Goal: Transaction & Acquisition: Purchase product/service

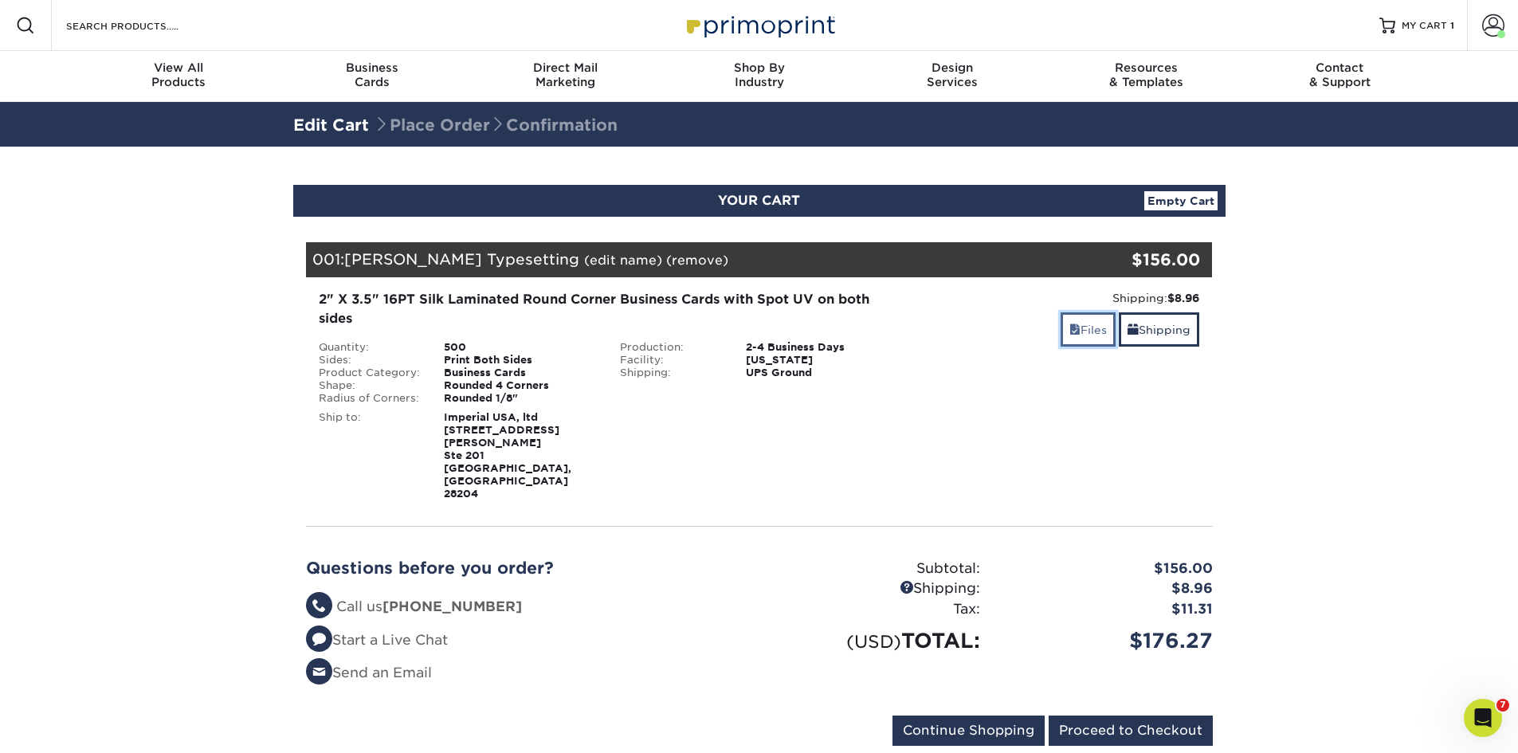
click at [1082, 336] on link "Files" at bounding box center [1088, 329] width 55 height 34
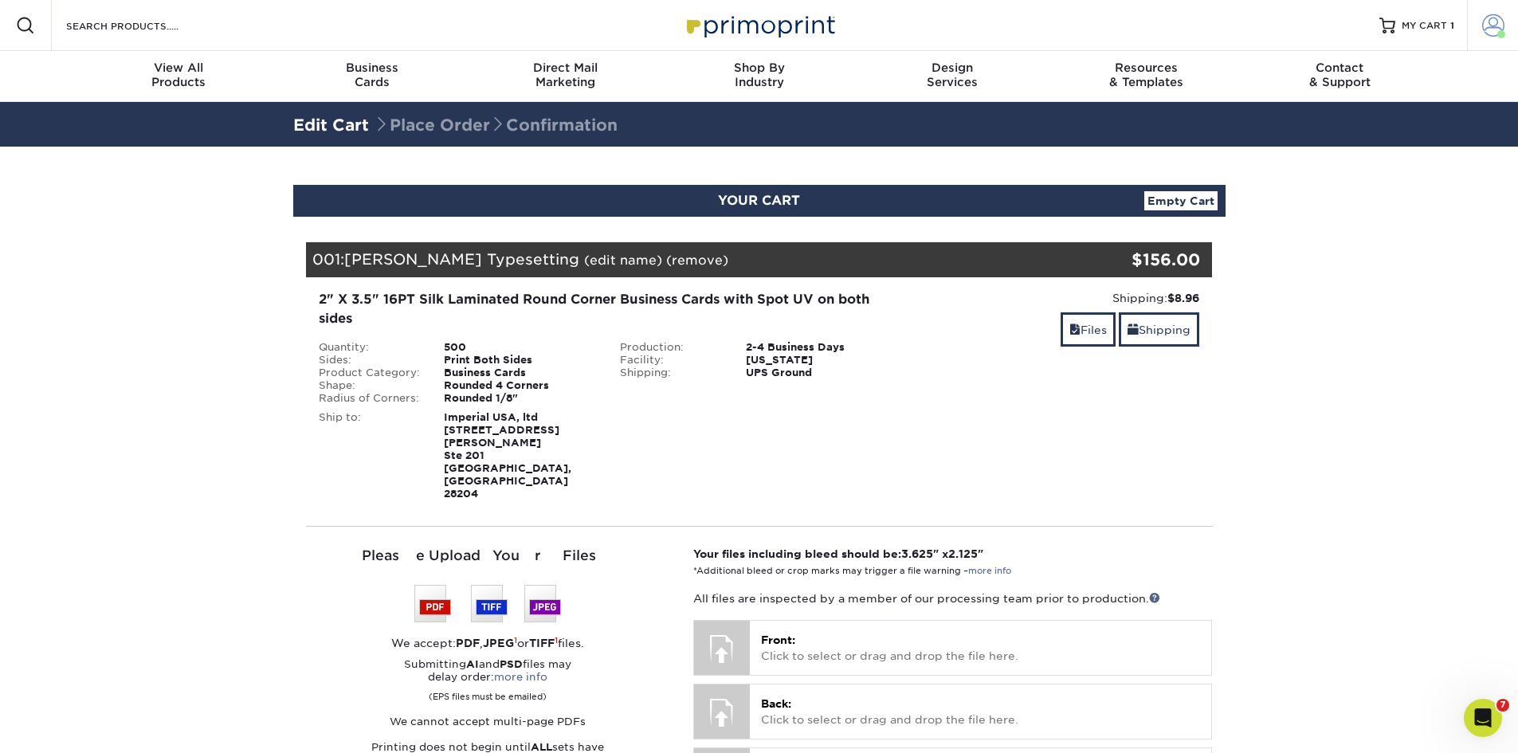
click at [1492, 28] on span at bounding box center [1493, 25] width 22 height 22
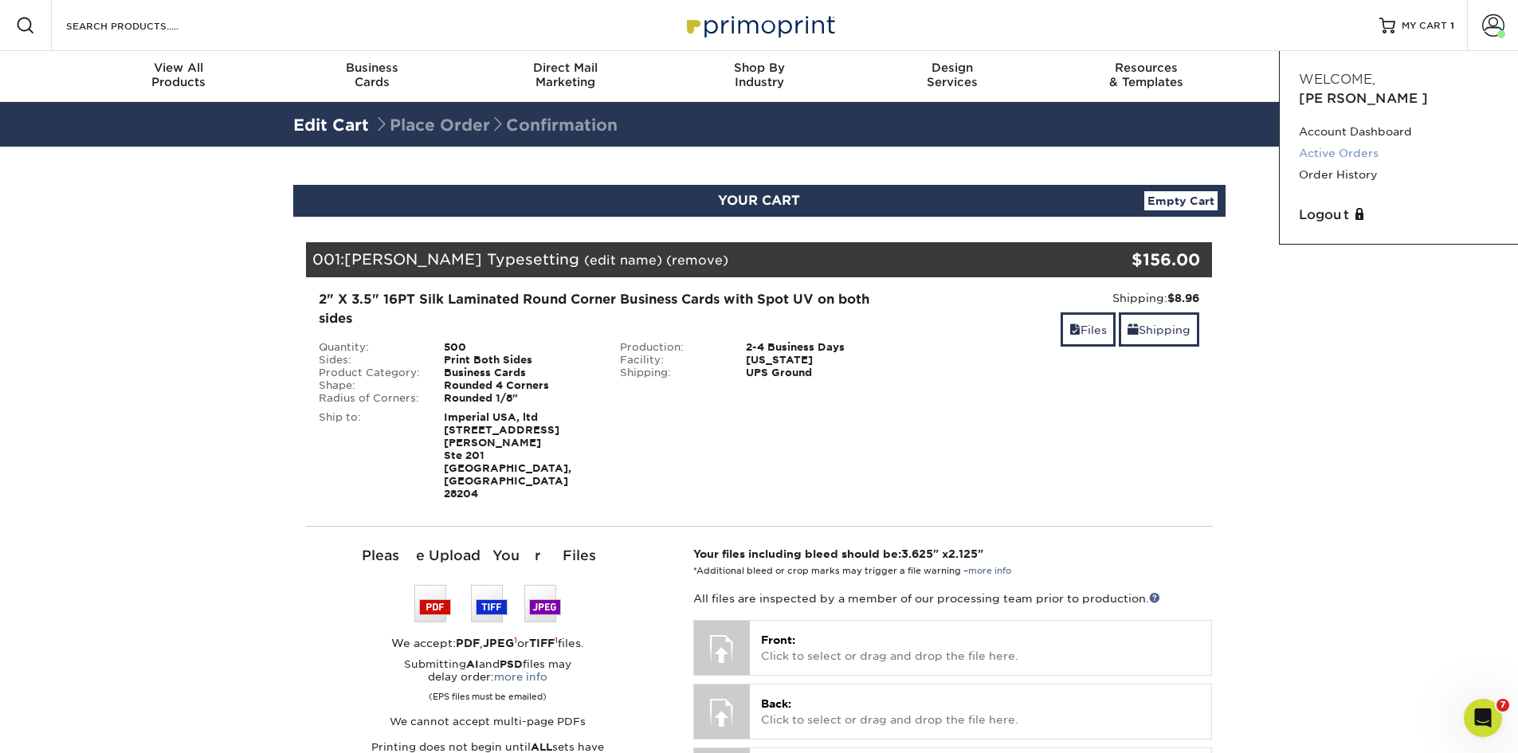
click at [1342, 143] on link "Active Orders" at bounding box center [1399, 154] width 200 height 22
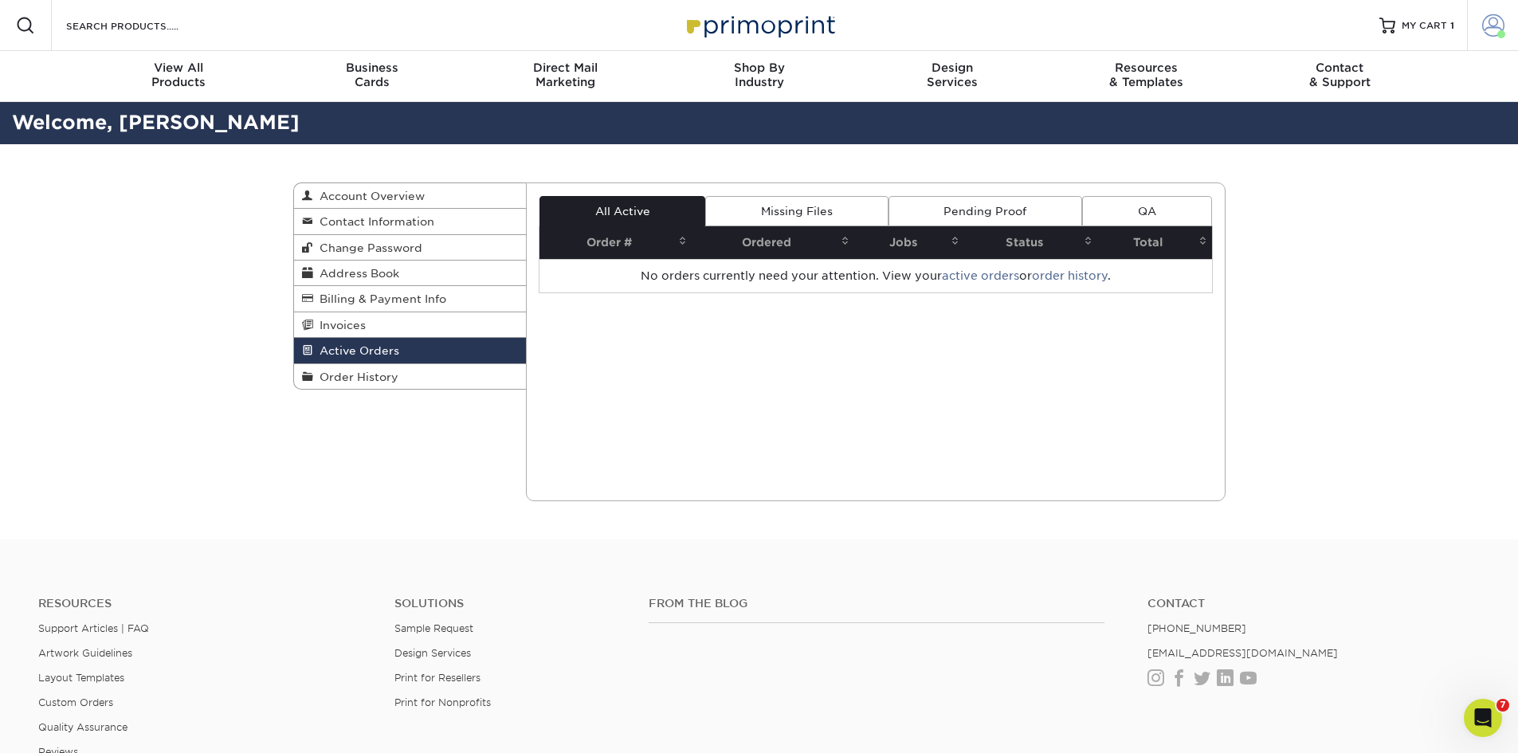
click at [1502, 23] on span at bounding box center [1493, 25] width 22 height 22
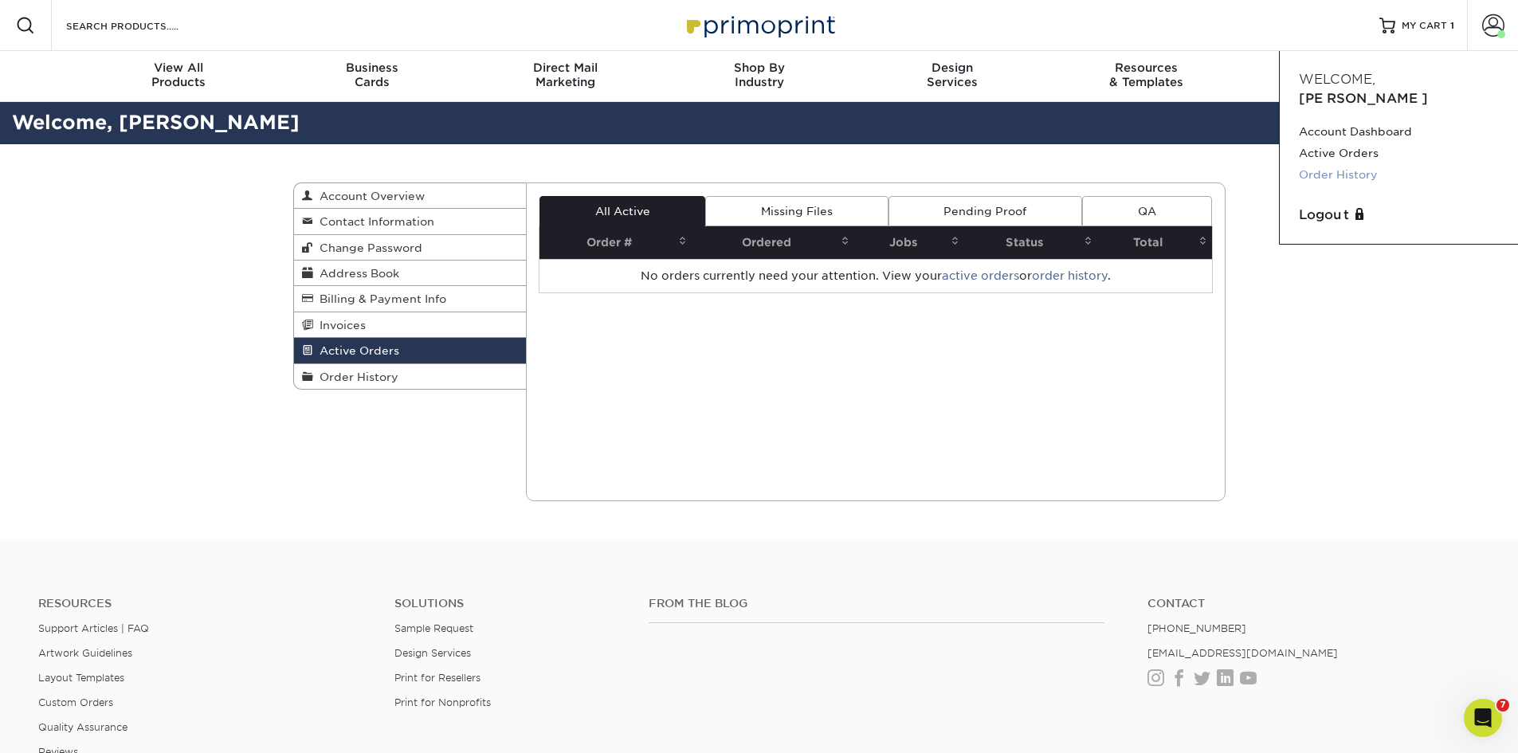
click at [1356, 164] on link "Order History" at bounding box center [1399, 175] width 200 height 22
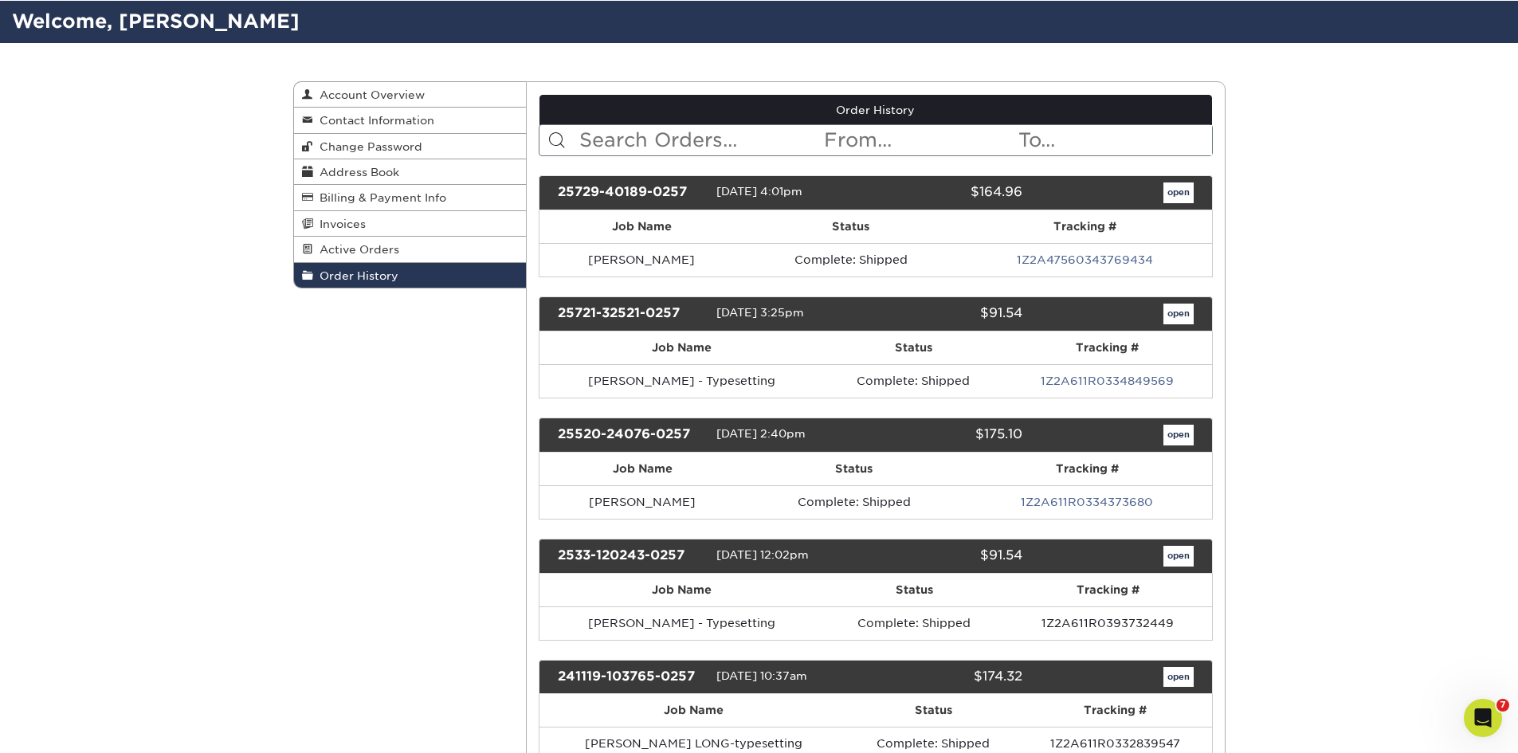
scroll to position [319, 0]
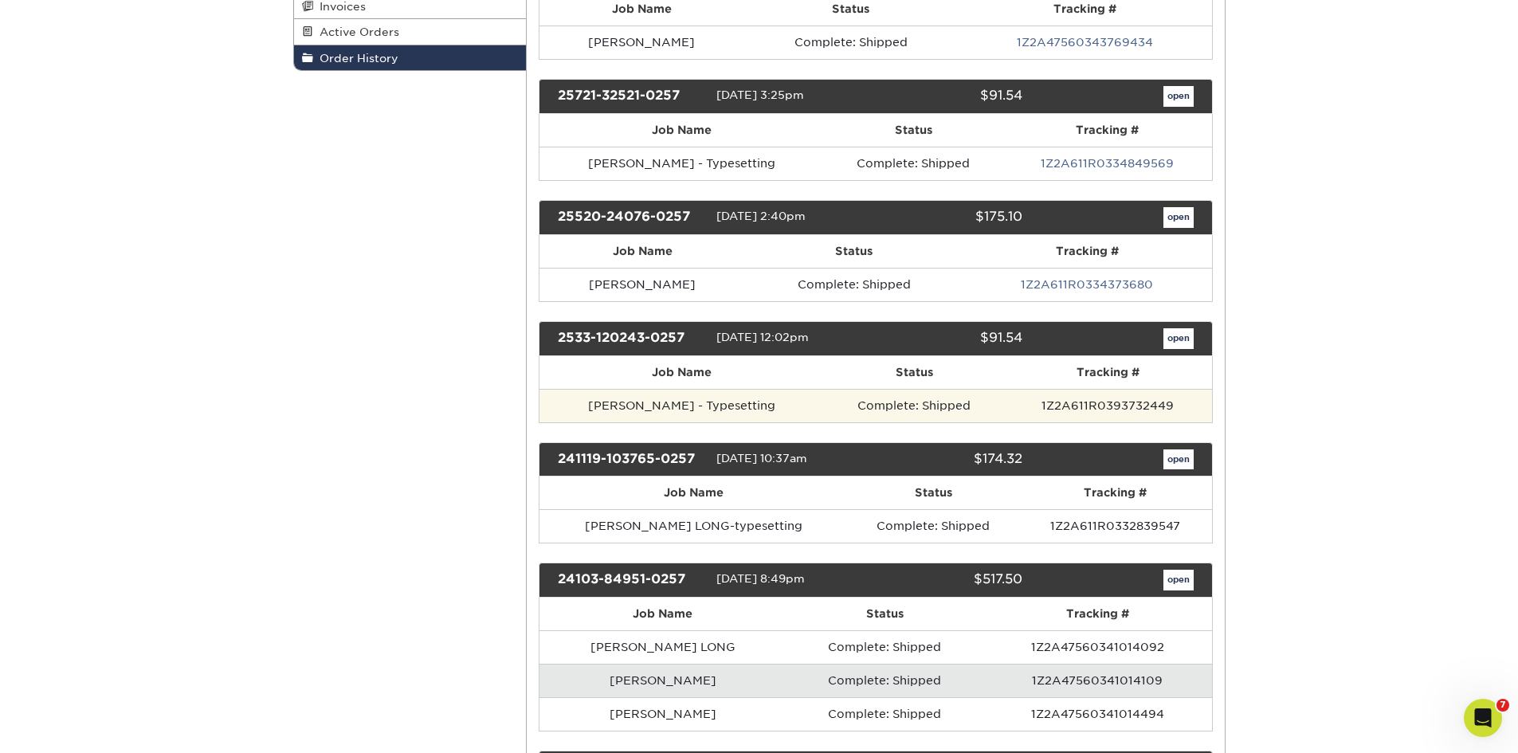
click at [768, 406] on td "Tristan Kissell - Typesetting" at bounding box center [682, 405] width 285 height 33
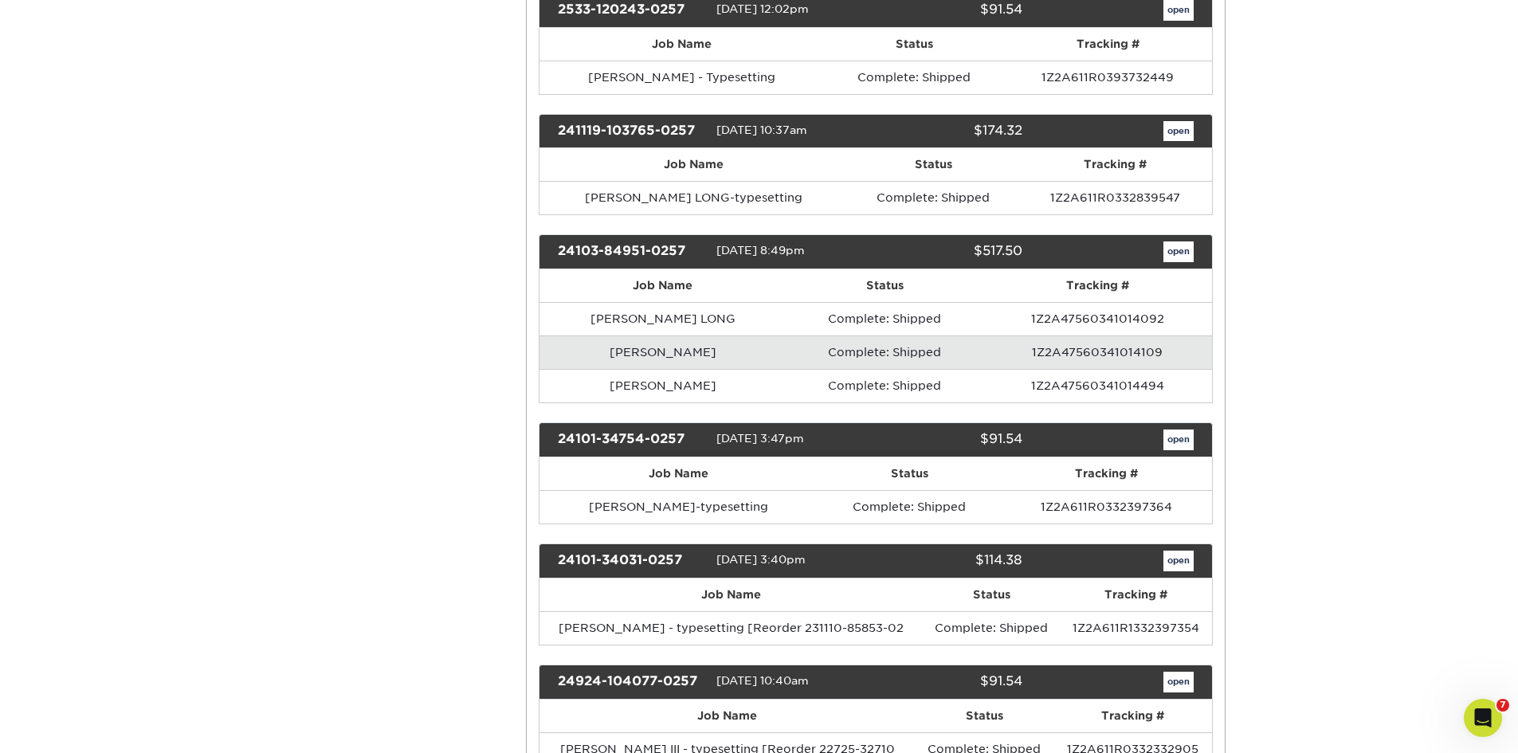
scroll to position [717, 0]
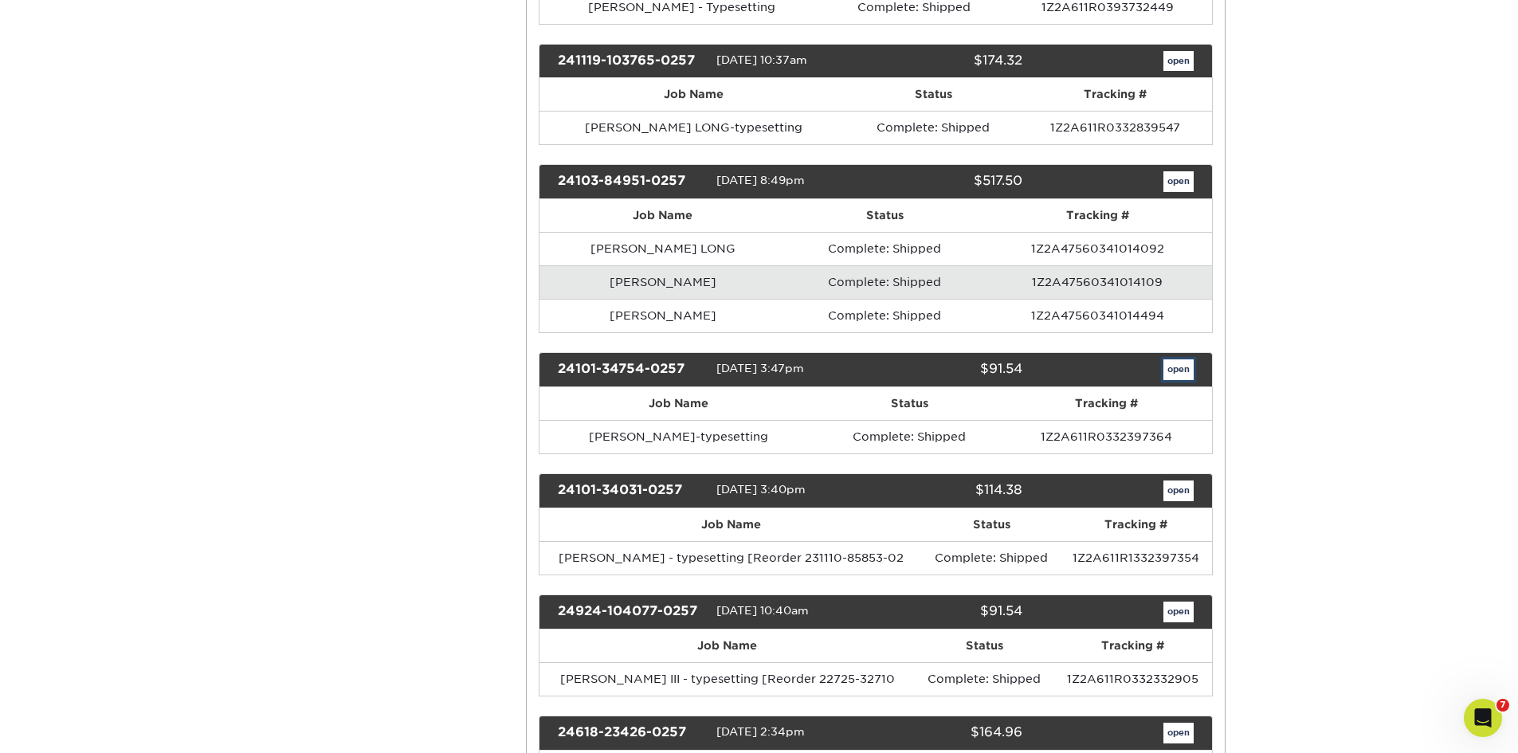
click at [1177, 375] on link "open" at bounding box center [1179, 369] width 30 height 21
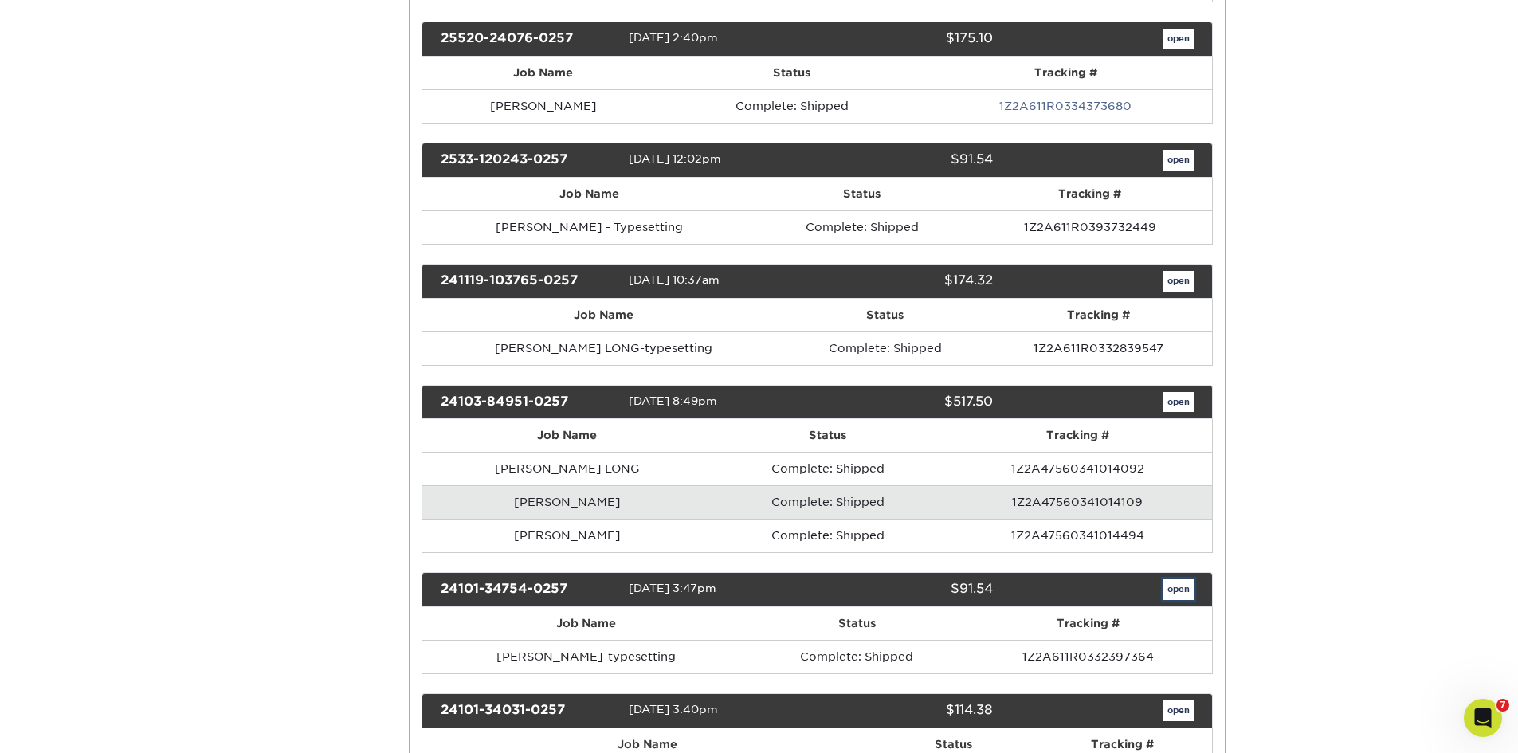
scroll to position [0, 0]
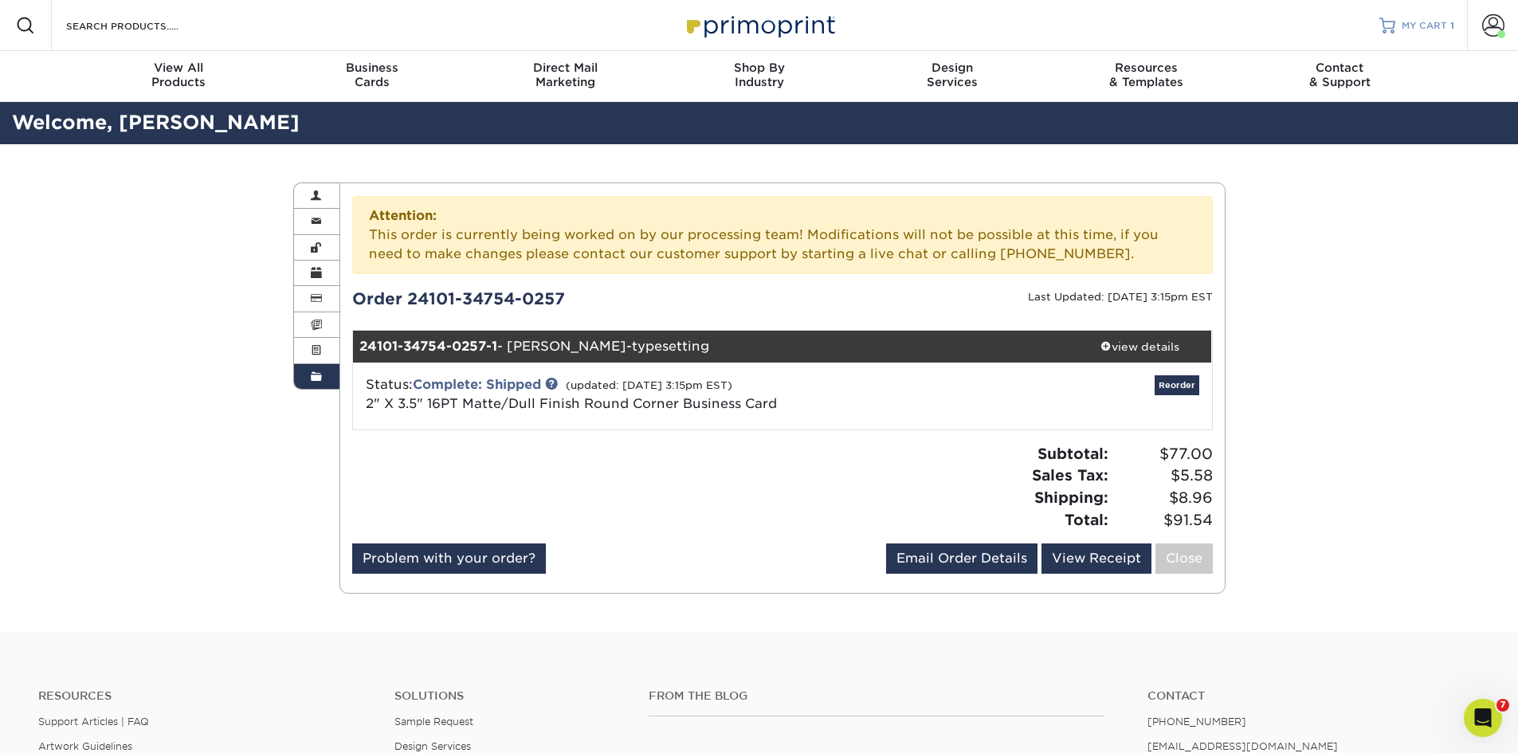
click at [1446, 26] on span "MY CART" at bounding box center [1424, 26] width 45 height 14
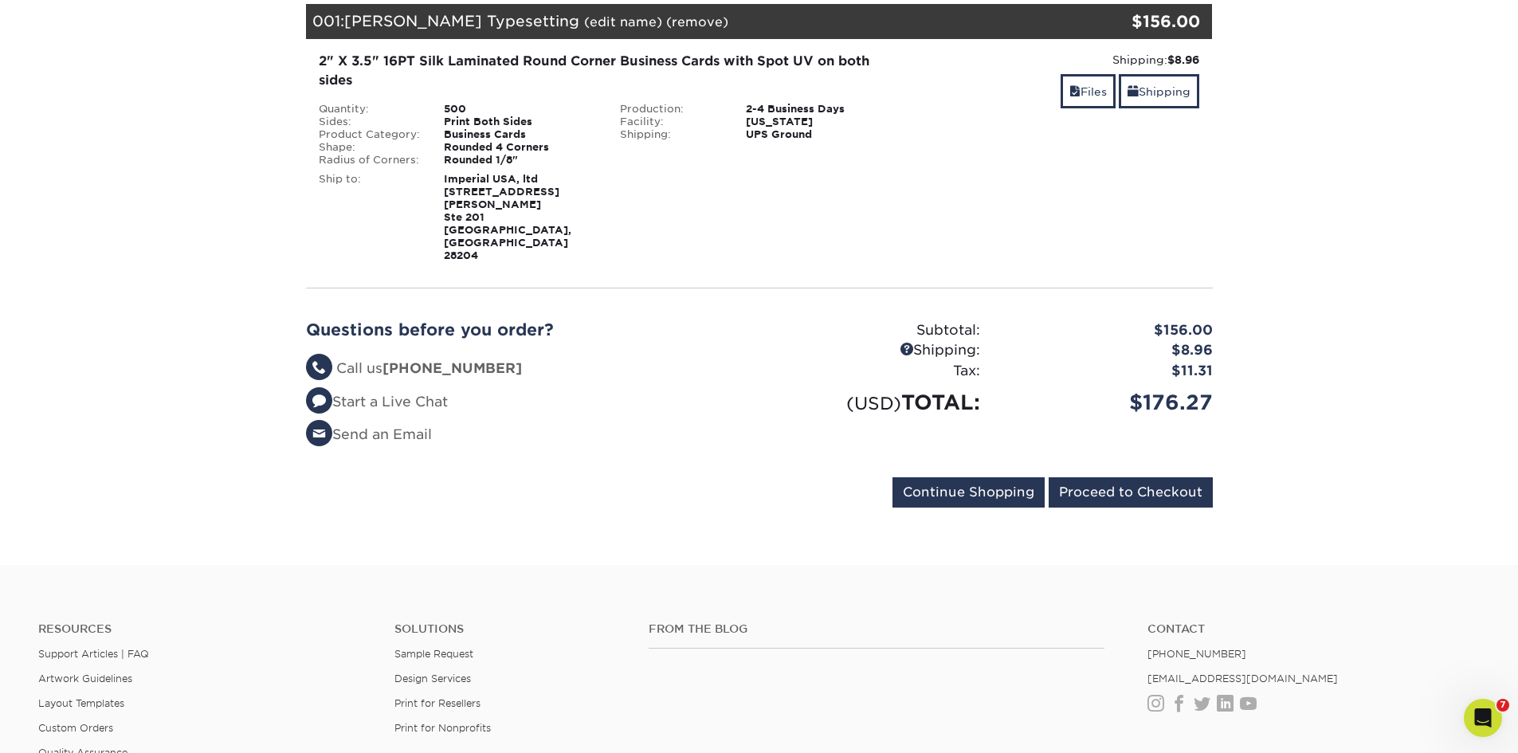
scroll to position [239, 0]
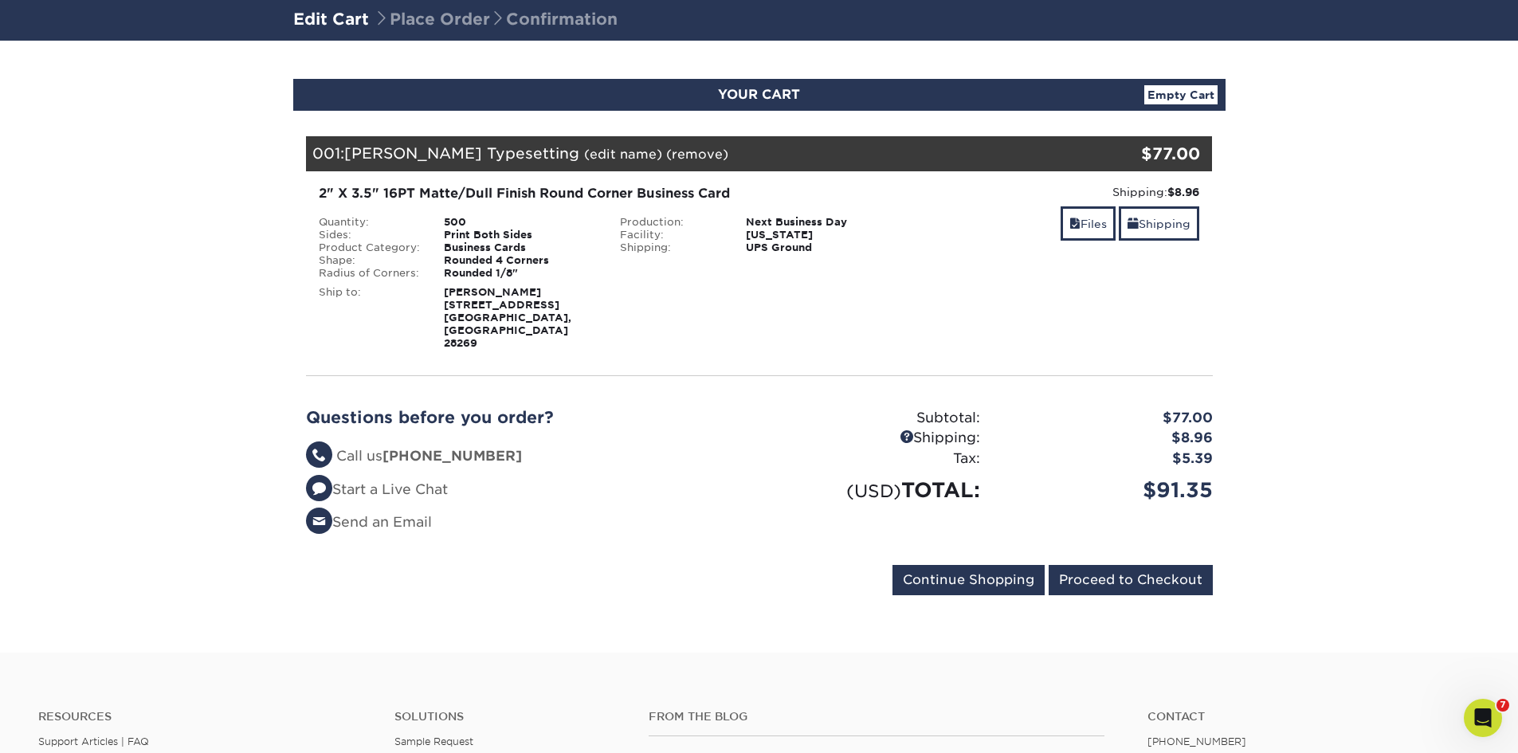
scroll to position [80, 0]
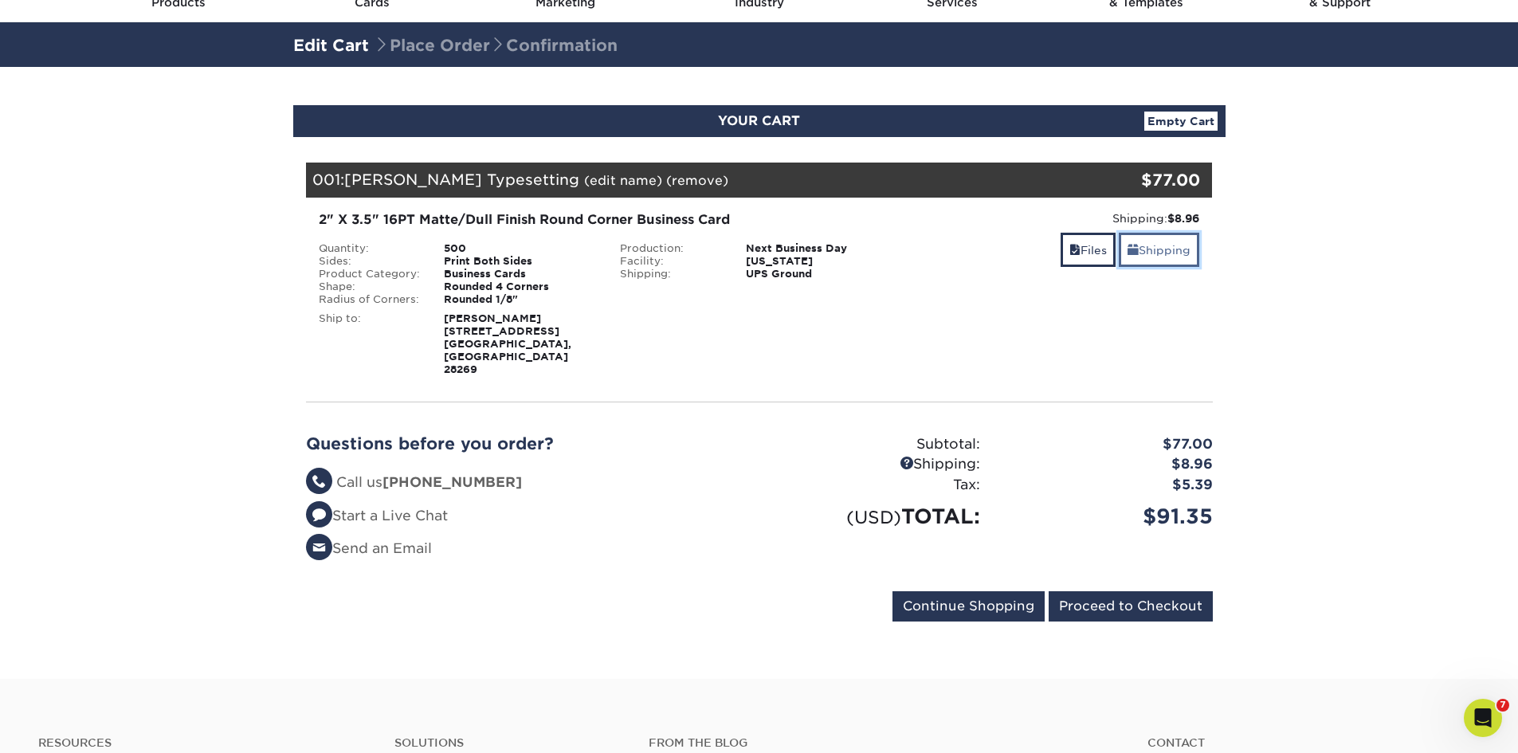
click at [1143, 252] on link "Shipping" at bounding box center [1159, 250] width 81 height 34
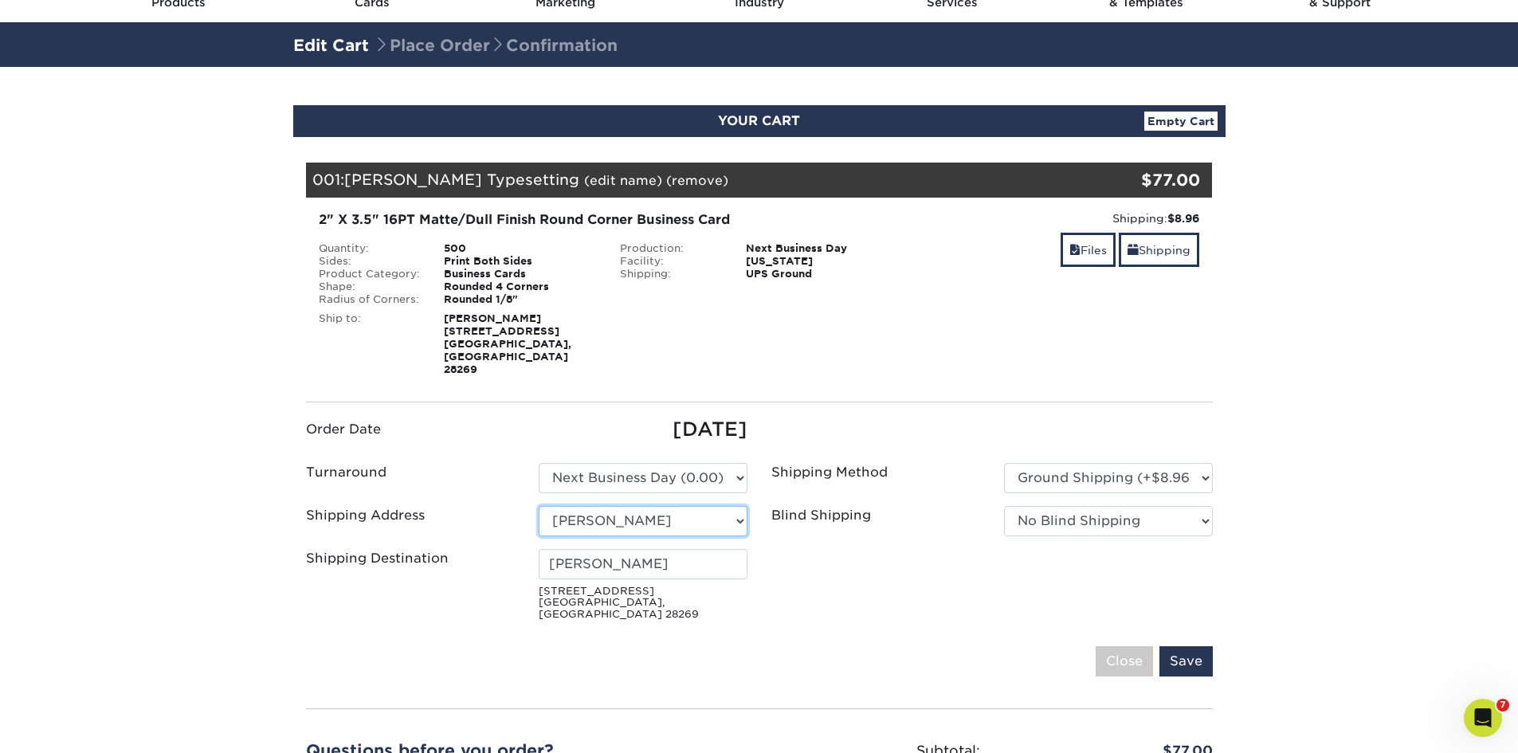
click at [671, 506] on select "Select One 1474 Harbert Ave Memphis, TN 38104 5808-A Long Creek Park Drive Amte…" at bounding box center [643, 521] width 209 height 30
select select "235489"
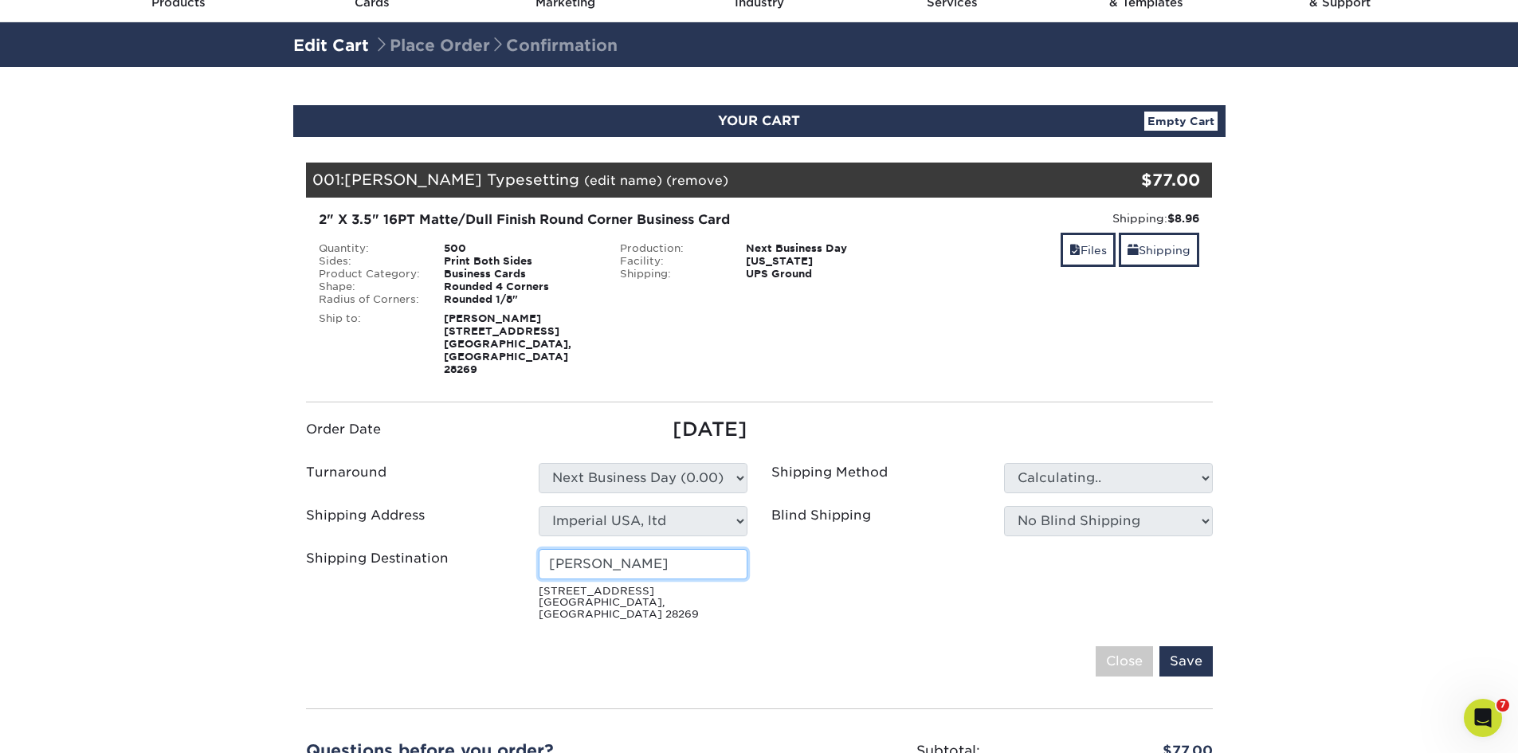
click at [670, 549] on input "[PERSON_NAME]" at bounding box center [643, 564] width 209 height 30
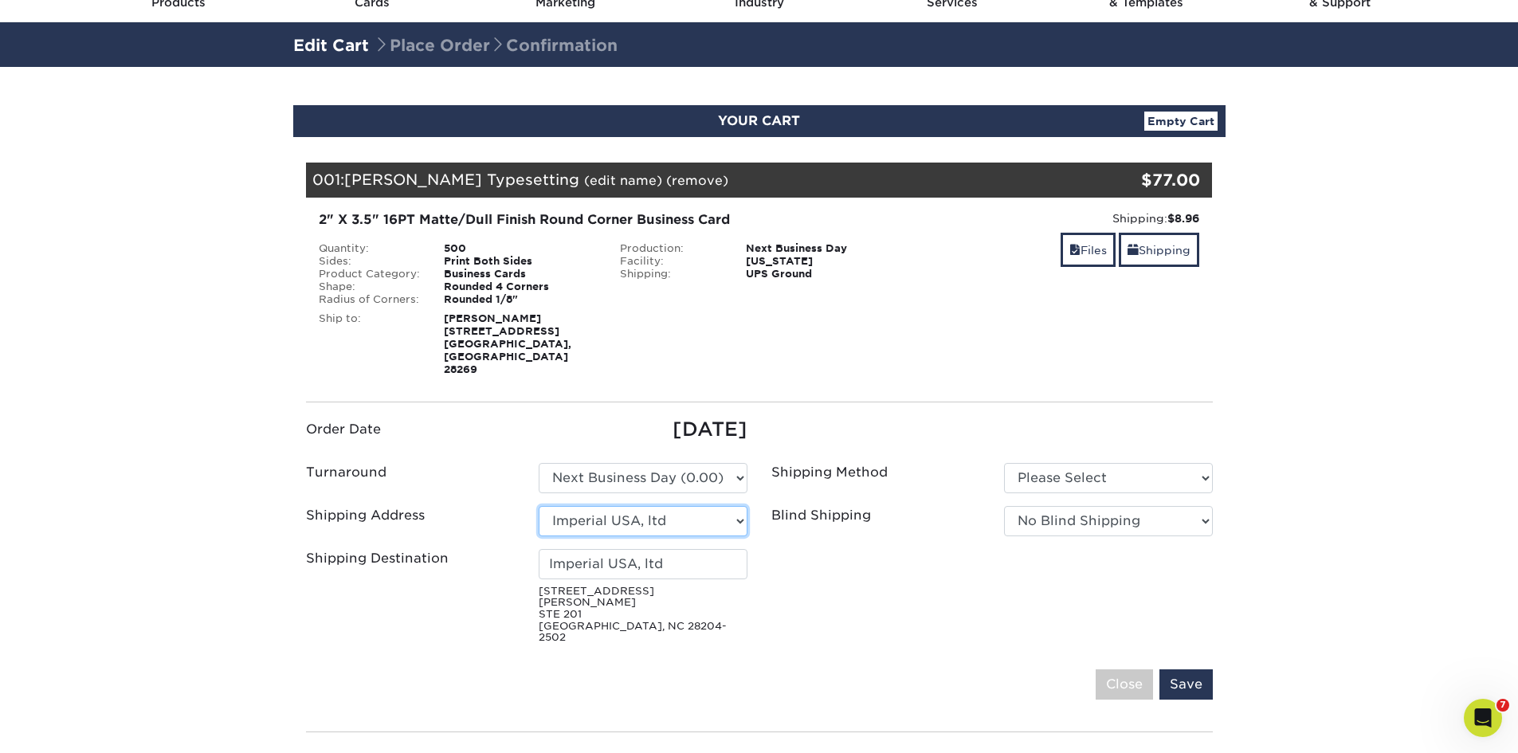
click at [731, 506] on select "Select One 1474 Harbert Ave Memphis, TN 38104 5808-A Long Creek Park Drive Amte…" at bounding box center [643, 521] width 209 height 30
click at [815, 599] on ul "Order Date 09/09/2025 Turnaround Please Select Select One" at bounding box center [759, 533] width 931 height 236
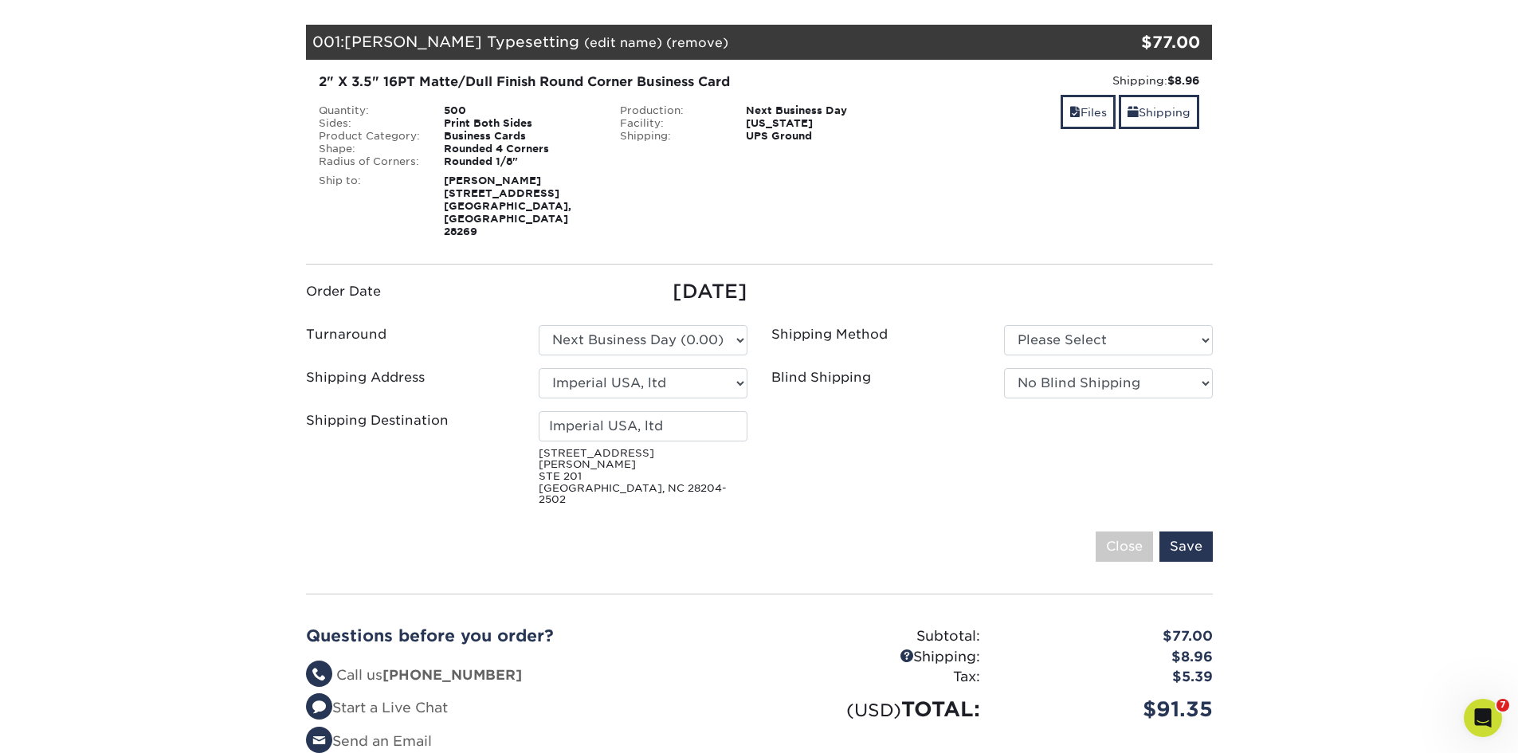
scroll to position [239, 0]
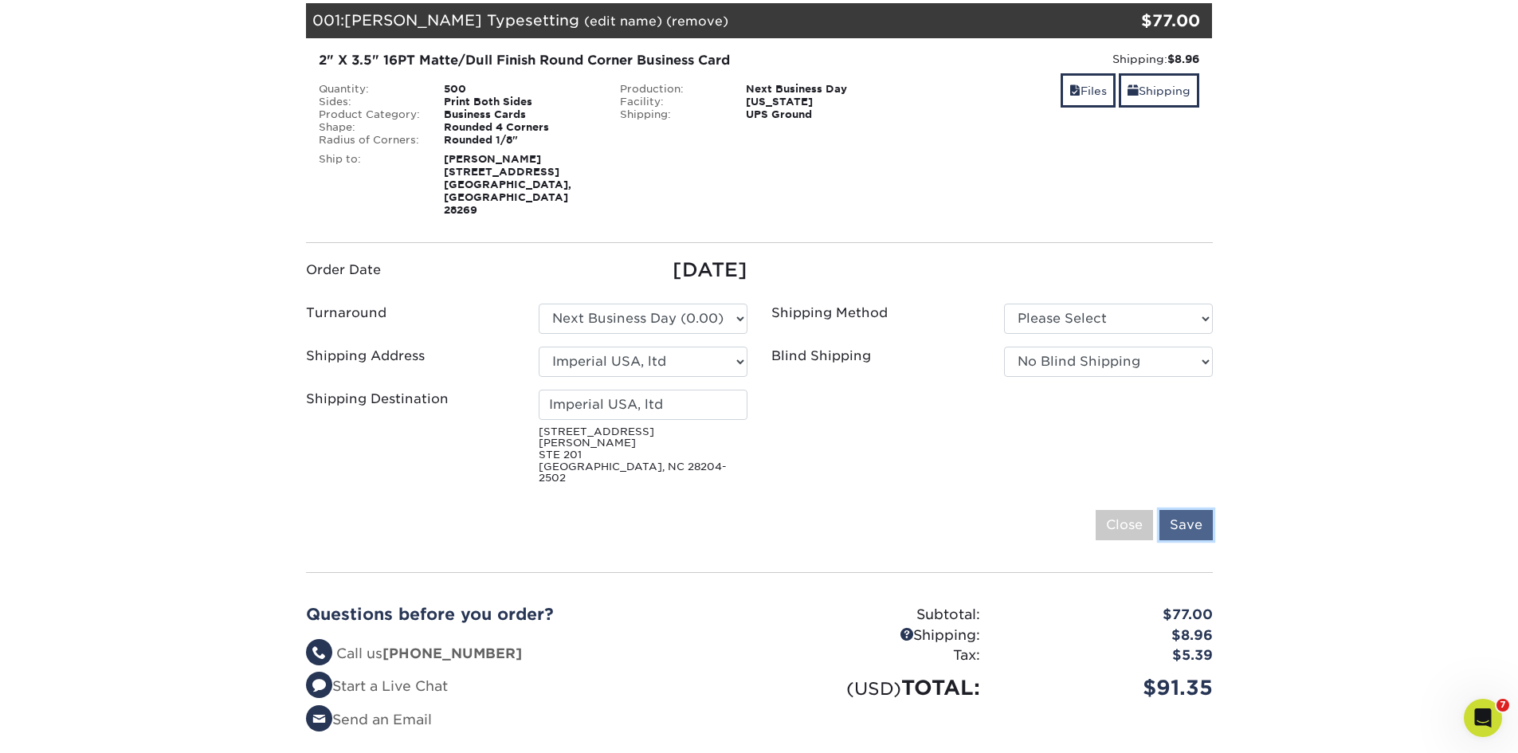
click at [1198, 510] on input "Save" at bounding box center [1186, 525] width 53 height 30
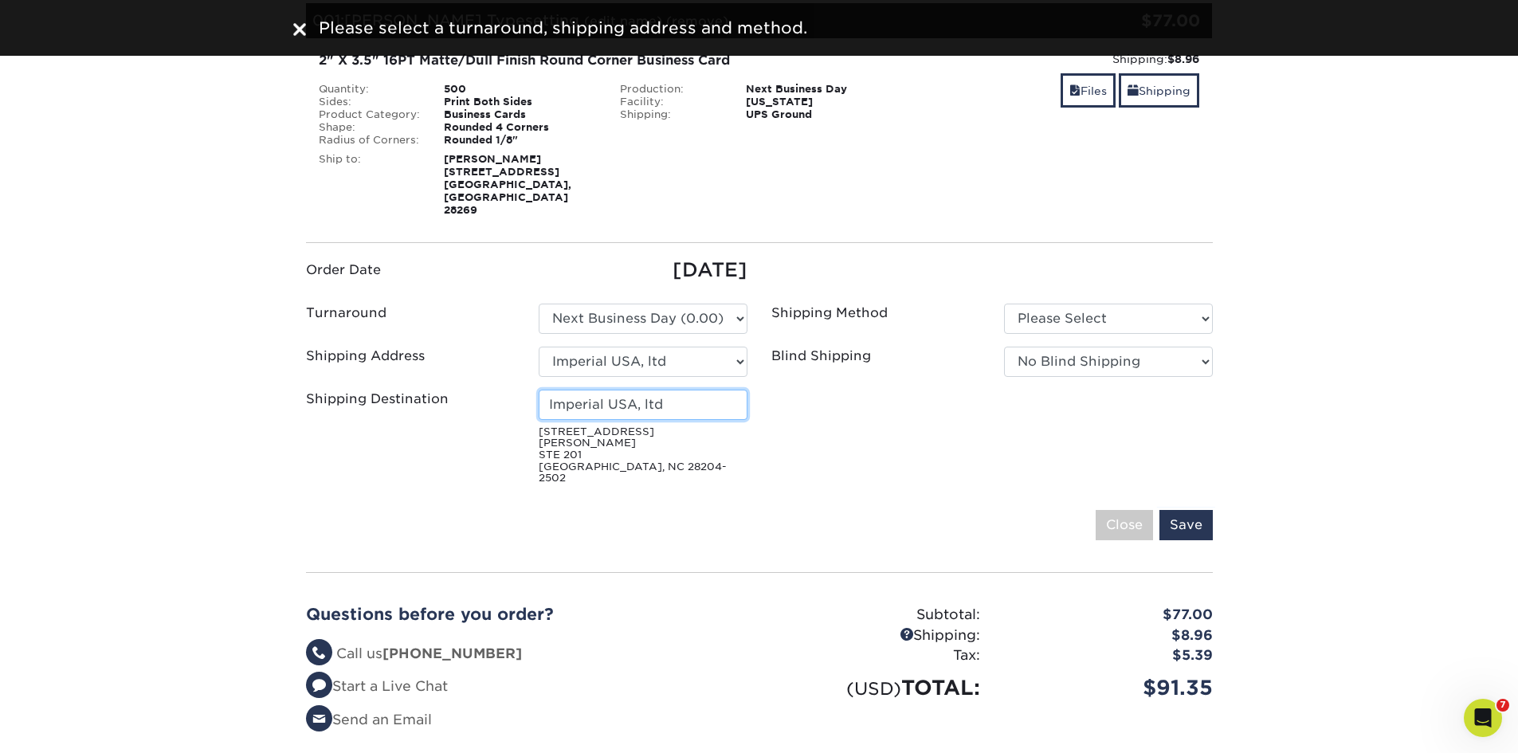
click at [693, 390] on input "Imperial USA, ltd" at bounding box center [643, 405] width 209 height 30
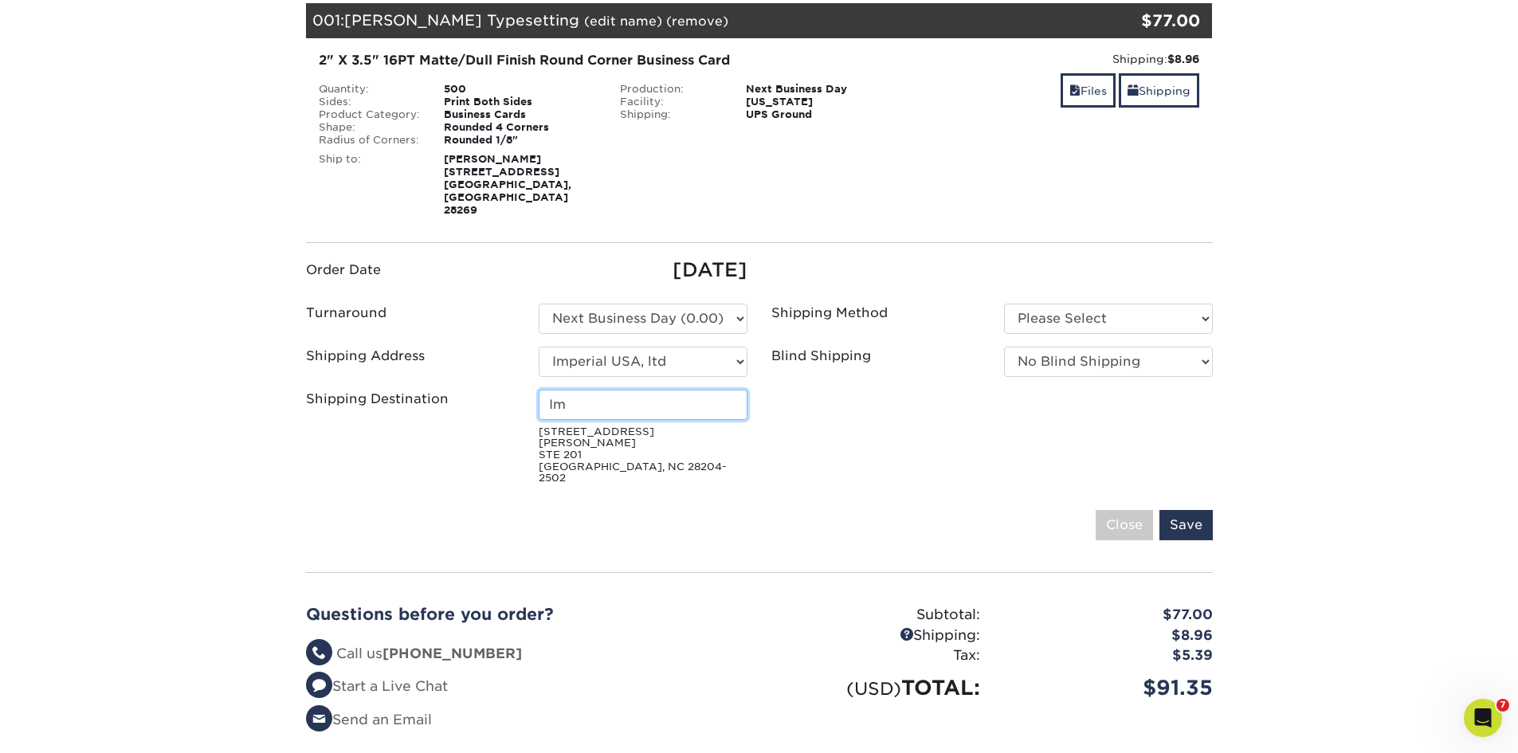
type input "I"
type input "Todd Neikirk"
click at [1010, 406] on ul "Order Date 09/09/2025 Turnaround Please Select Select One" at bounding box center [759, 374] width 931 height 236
click at [1199, 510] on input "Save" at bounding box center [1186, 525] width 53 height 30
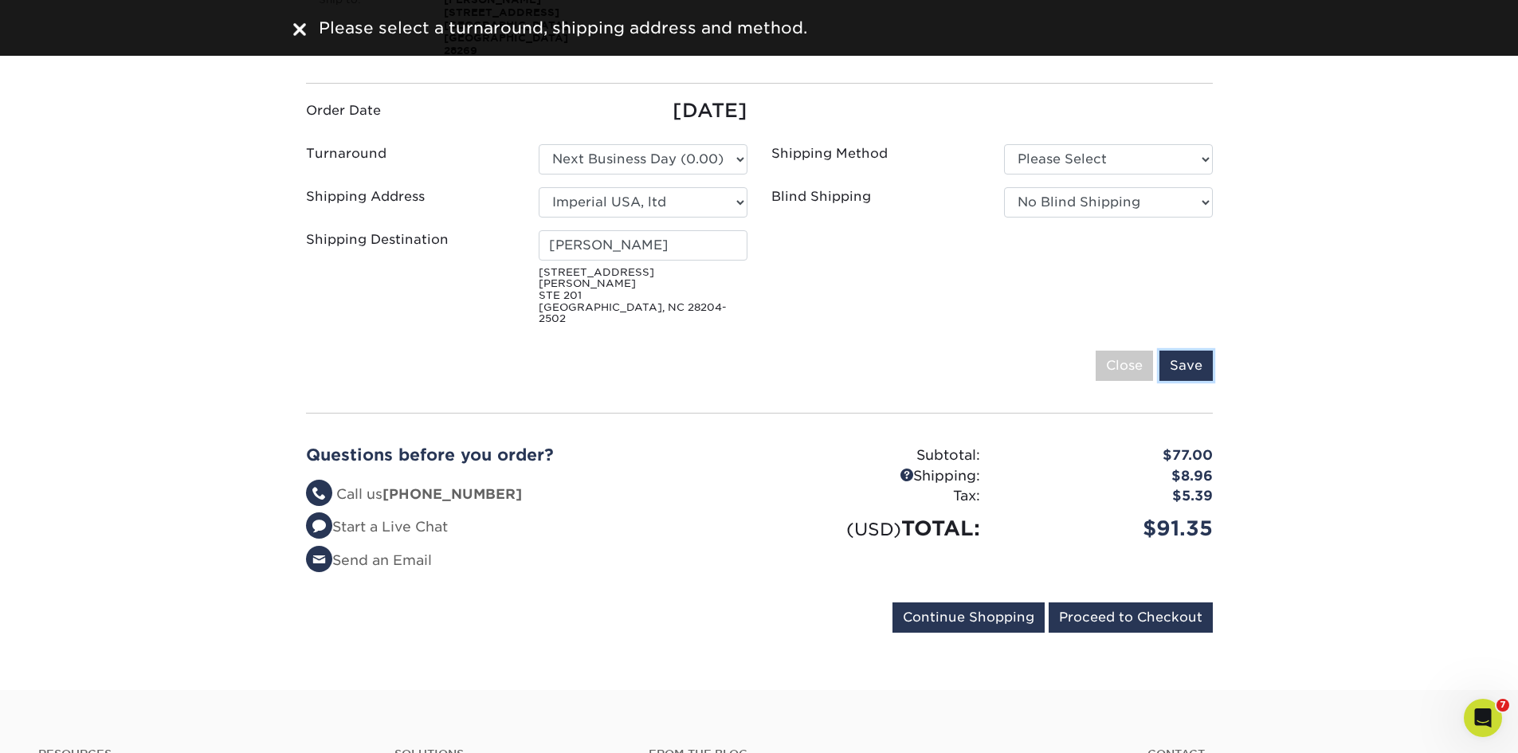
scroll to position [478, 0]
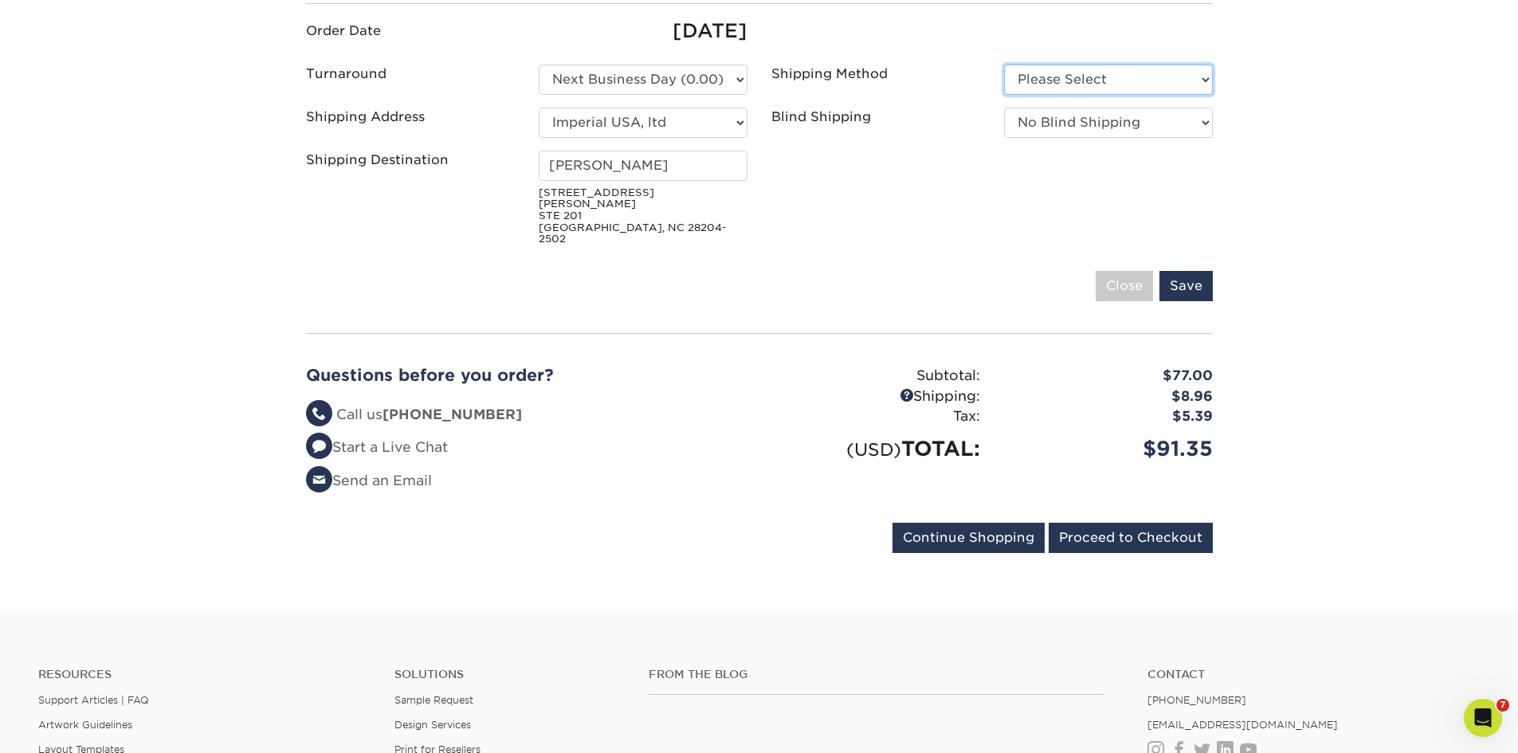
click at [1200, 65] on select "Please Select Ground Shipping (+$8.96) 3 Day Shipping Service (+$15.33)" at bounding box center [1108, 80] width 209 height 30
select select "03"
click at [1004, 65] on select "Please Select Ground Shipping (+$8.96) 3 Day Shipping Service (+$15.33)" at bounding box center [1108, 80] width 209 height 30
click at [736, 65] on select "Please Select 2 Business Days (0.00) 2-4 Business Days (0.00) Next Business Day…" at bounding box center [643, 80] width 209 height 30
click at [937, 174] on ul "Order Date 09/09/2025 Turnaround Please Select Select One" at bounding box center [759, 135] width 931 height 236
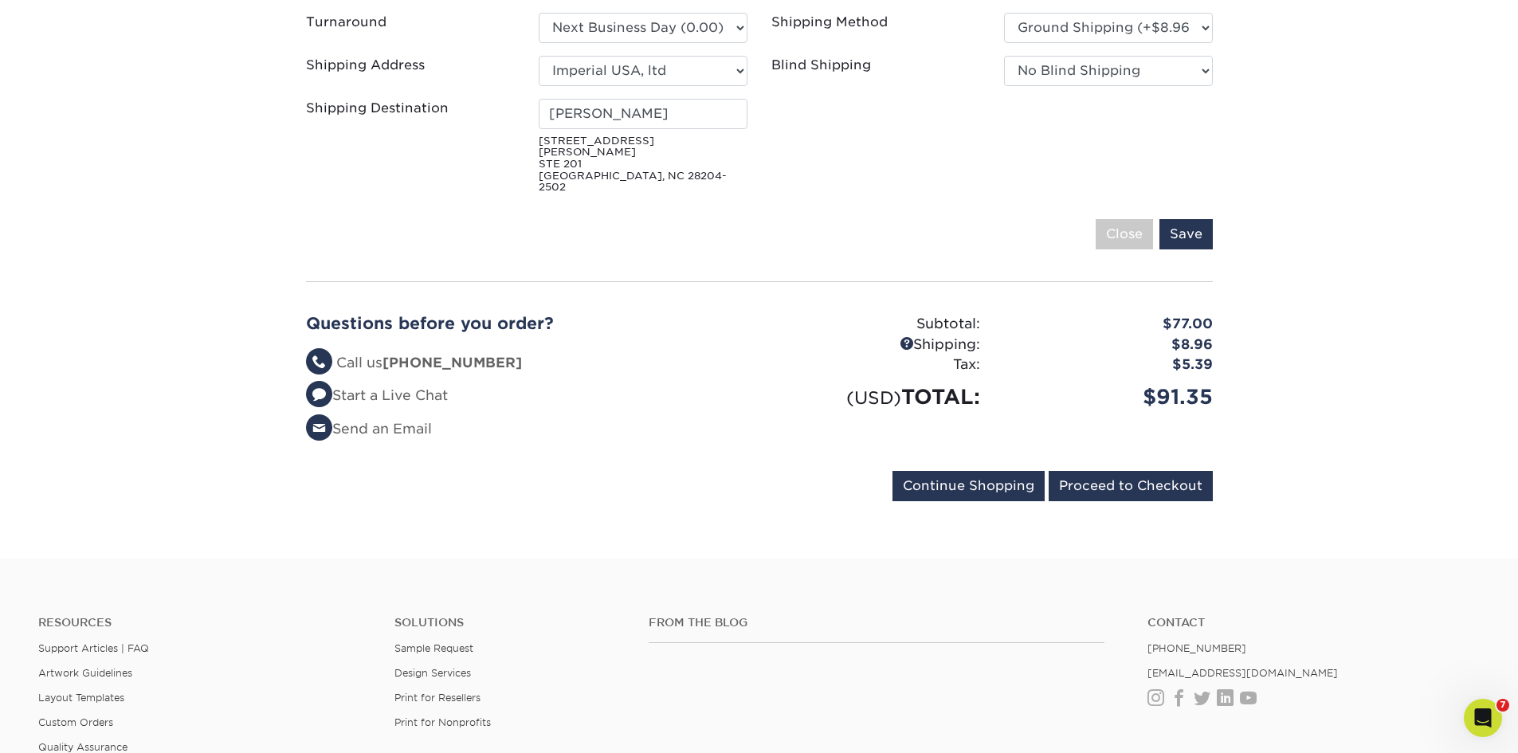
scroll to position [558, 0]
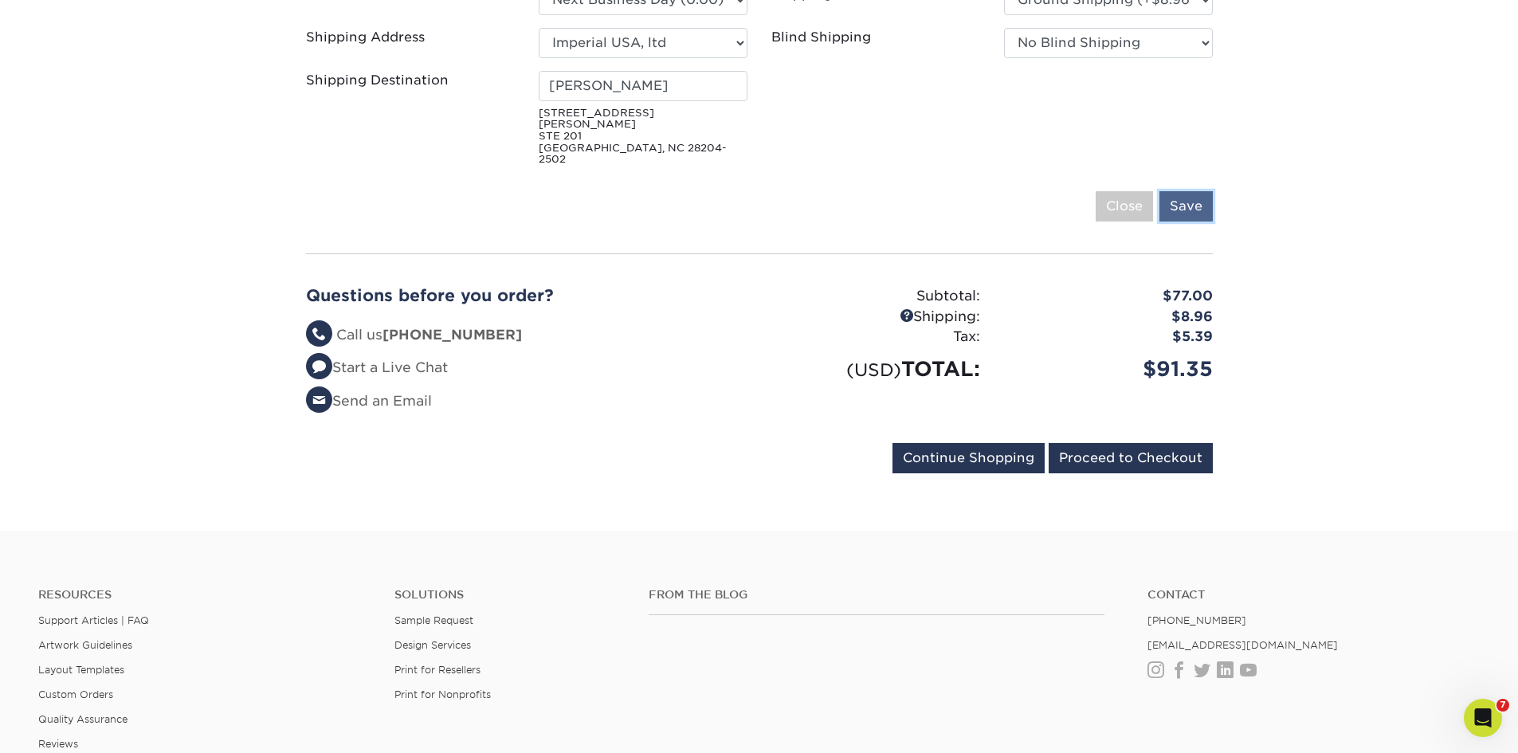
click at [1188, 191] on input "Save" at bounding box center [1186, 206] width 53 height 30
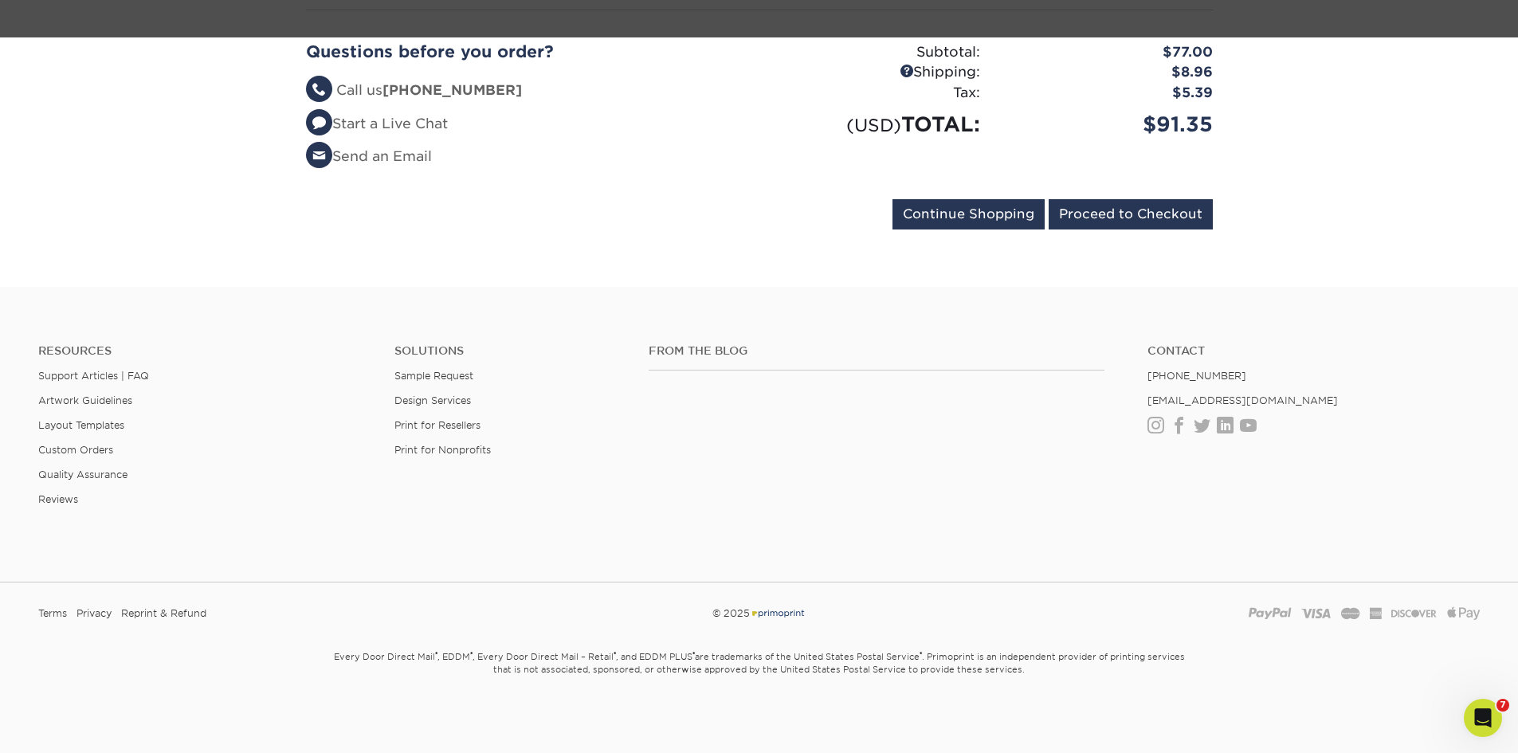
scroll to position [459, 0]
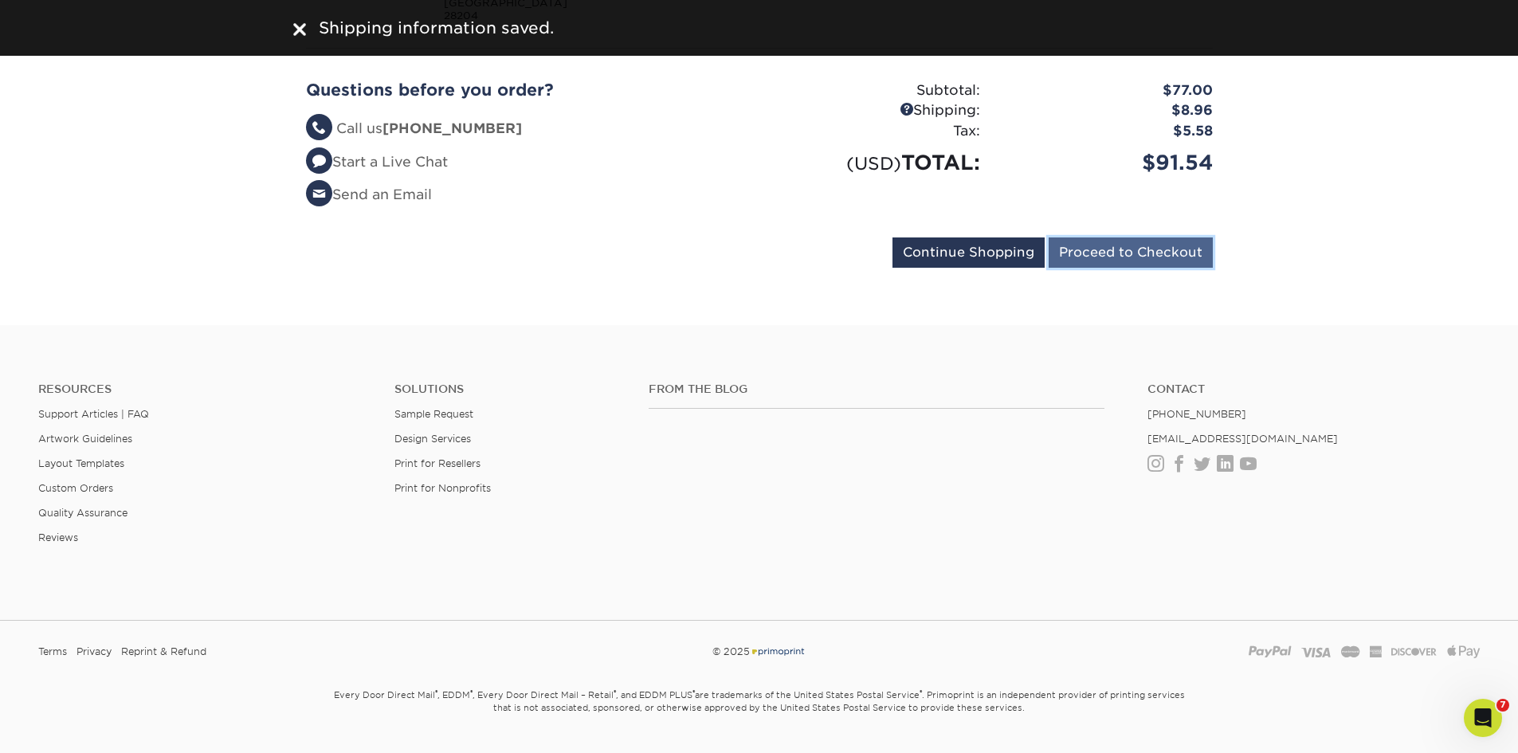
click at [1154, 238] on input "Proceed to Checkout" at bounding box center [1131, 253] width 164 height 30
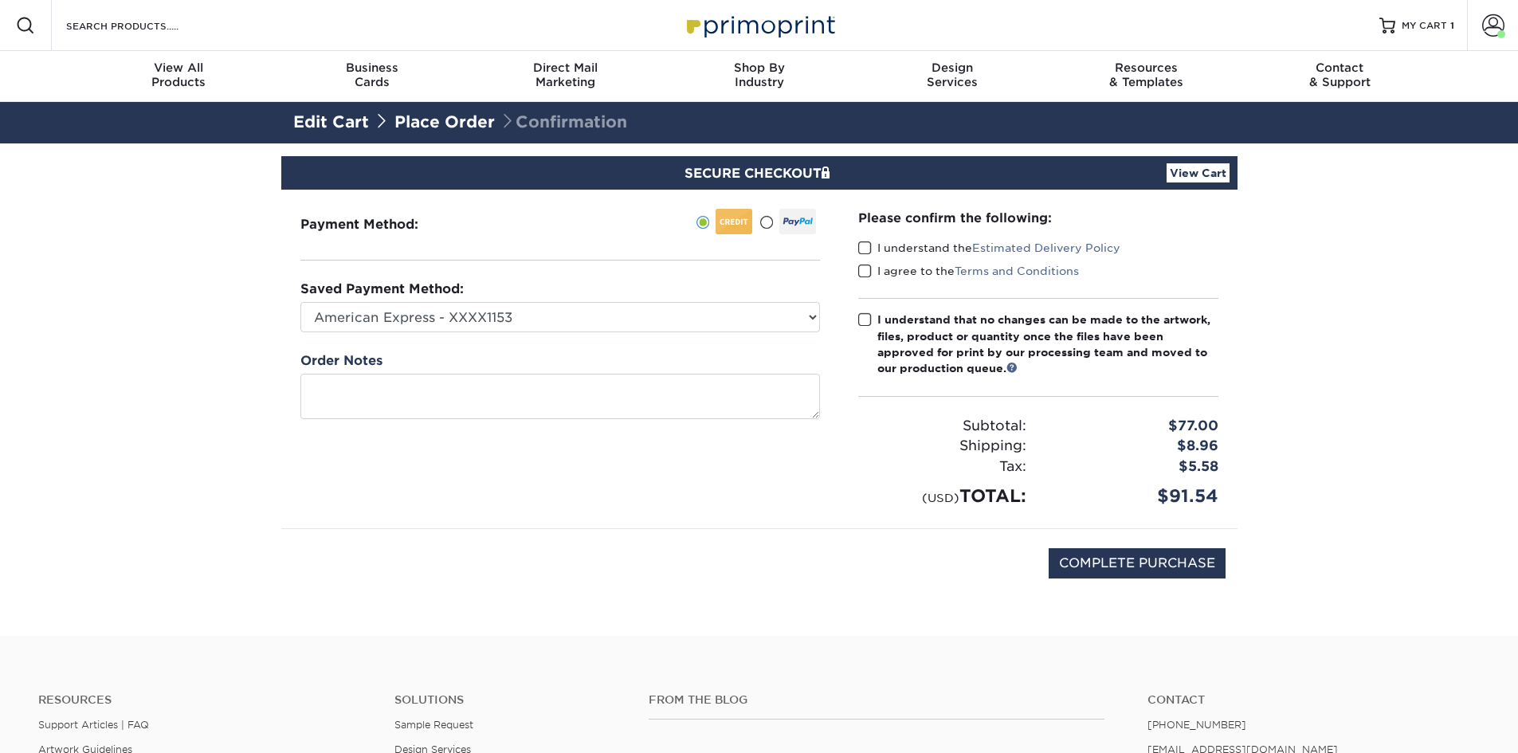
click at [863, 244] on span at bounding box center [865, 248] width 14 height 15
click at [0, 0] on input "I understand the Estimated Delivery Policy" at bounding box center [0, 0] width 0 height 0
click at [862, 269] on span at bounding box center [865, 271] width 14 height 15
click at [0, 0] on input "I agree to the Terms and Conditions" at bounding box center [0, 0] width 0 height 0
click at [866, 316] on span at bounding box center [865, 319] width 14 height 15
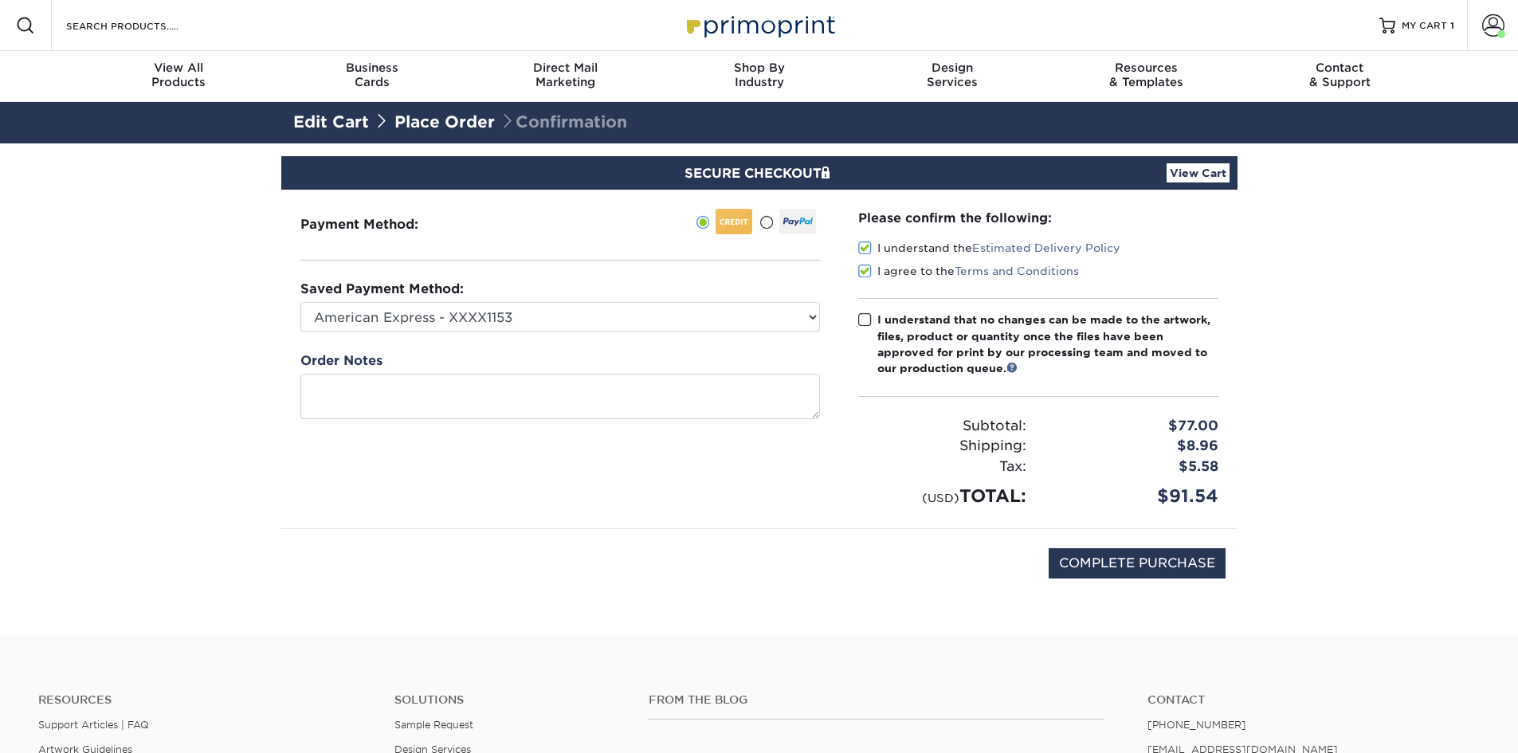
click at [0, 0] on input "I understand that no changes can be made to the artwork, files, product or quan…" at bounding box center [0, 0] width 0 height 0
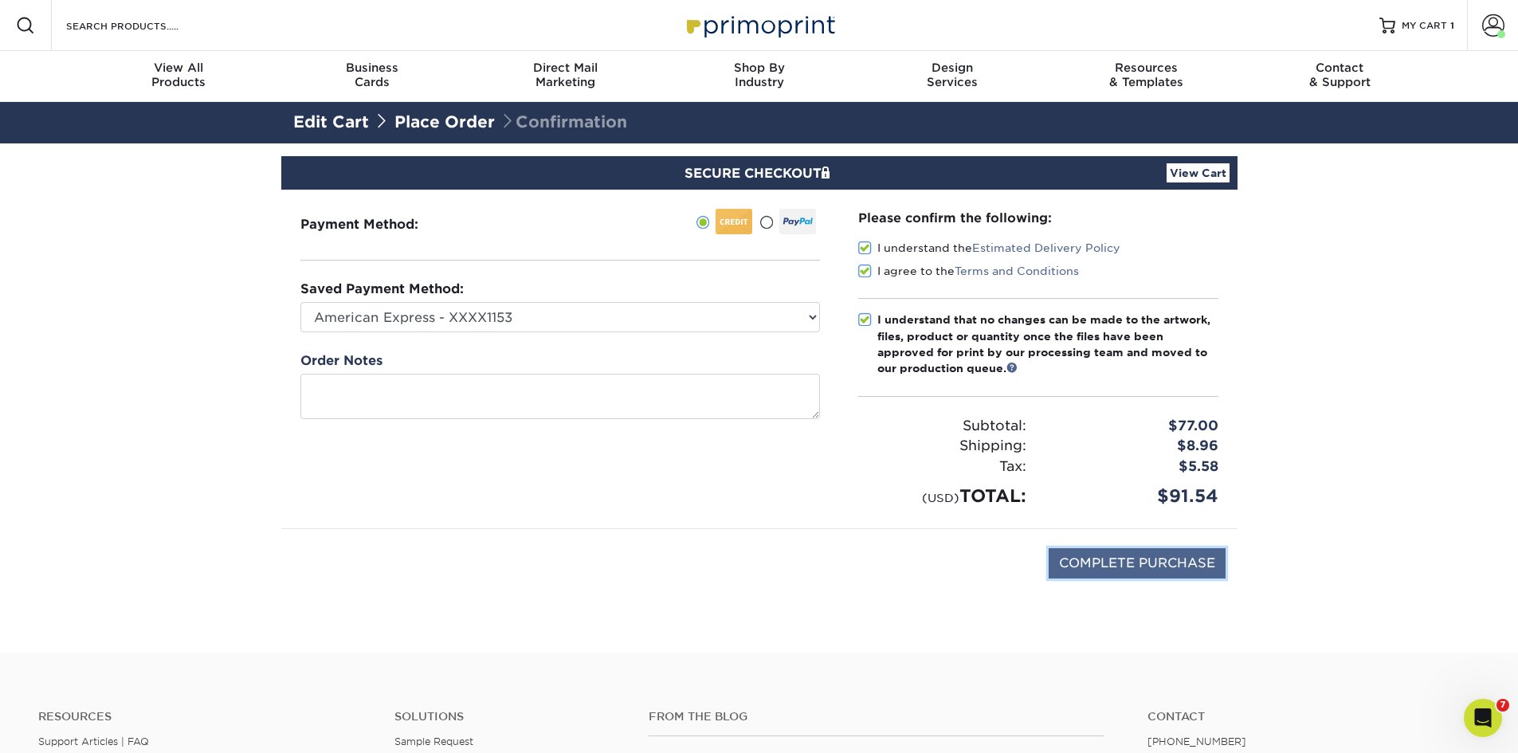
click at [1113, 566] on input "COMPLETE PURCHASE" at bounding box center [1137, 563] width 177 height 30
type input "PROCESSING, PLEASE WAIT..."
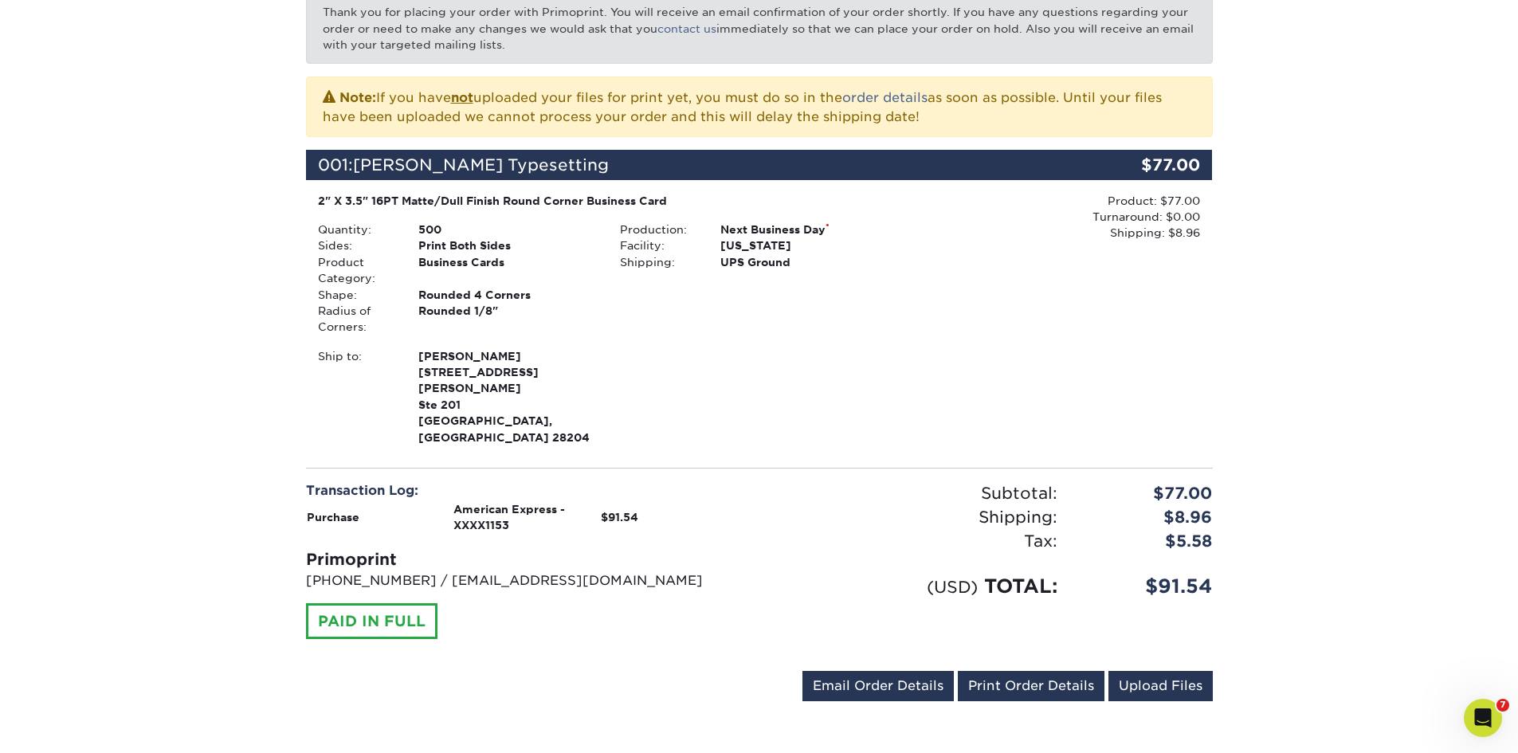
scroll to position [319, 0]
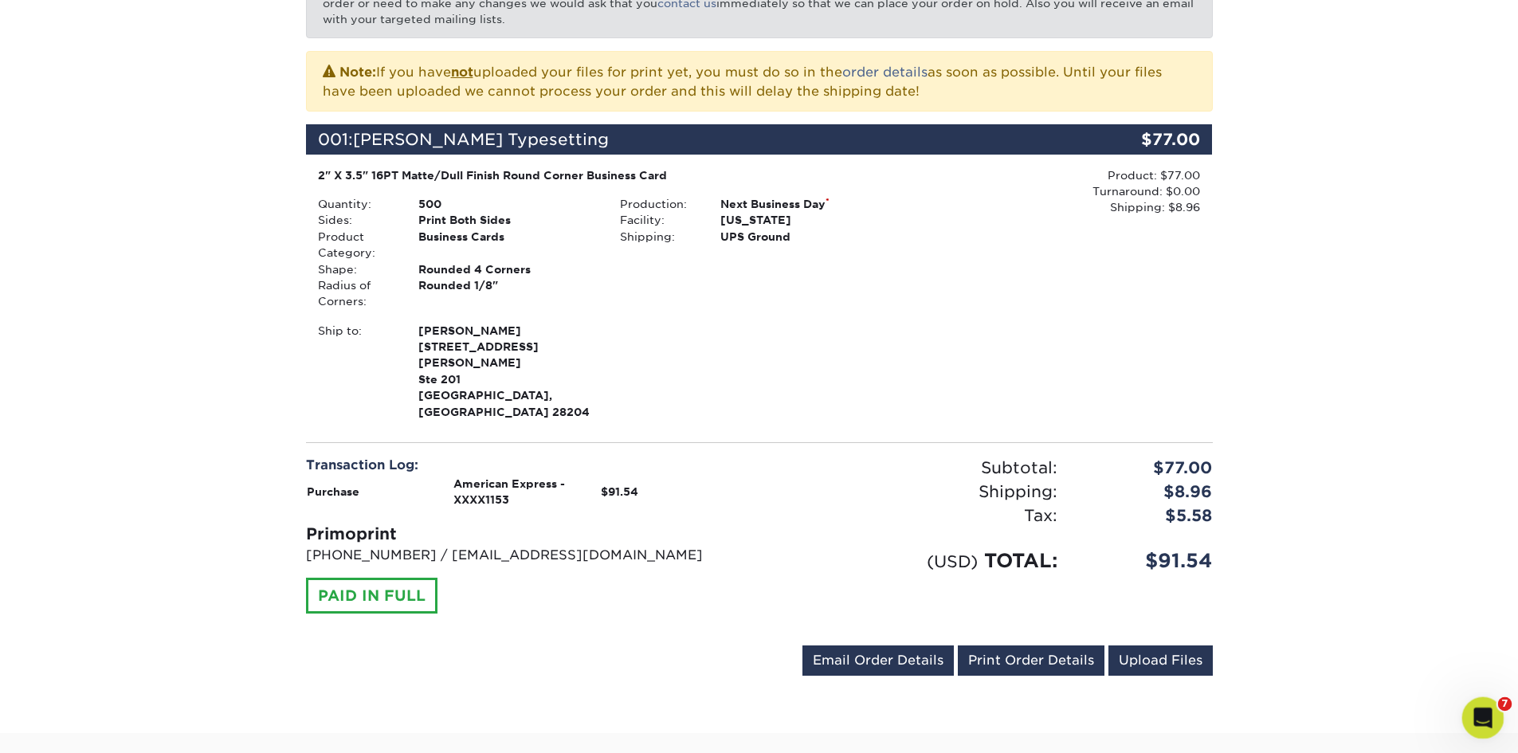
click at [1499, 708] on div "Open Intercom Messenger" at bounding box center [1481, 715] width 53 height 53
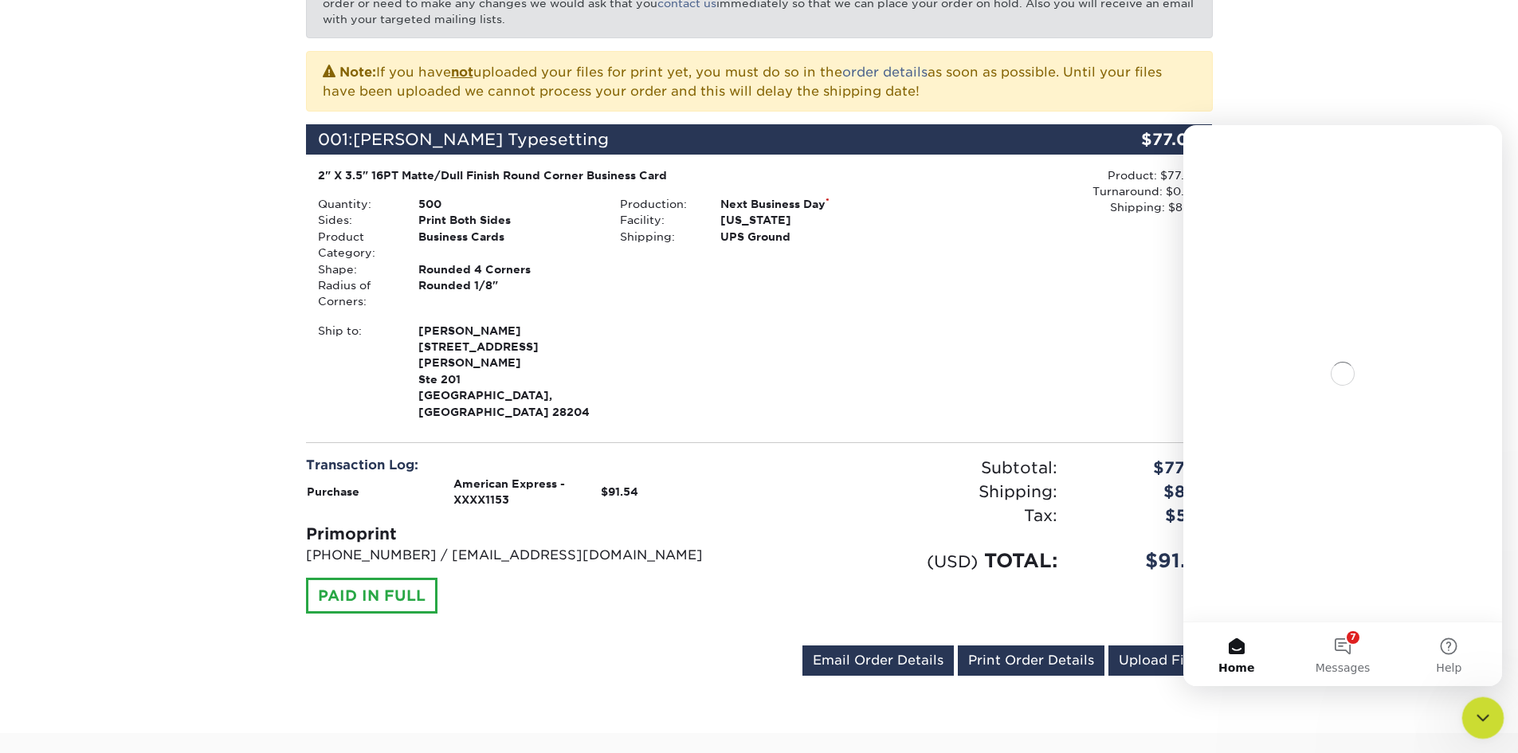
scroll to position [0, 0]
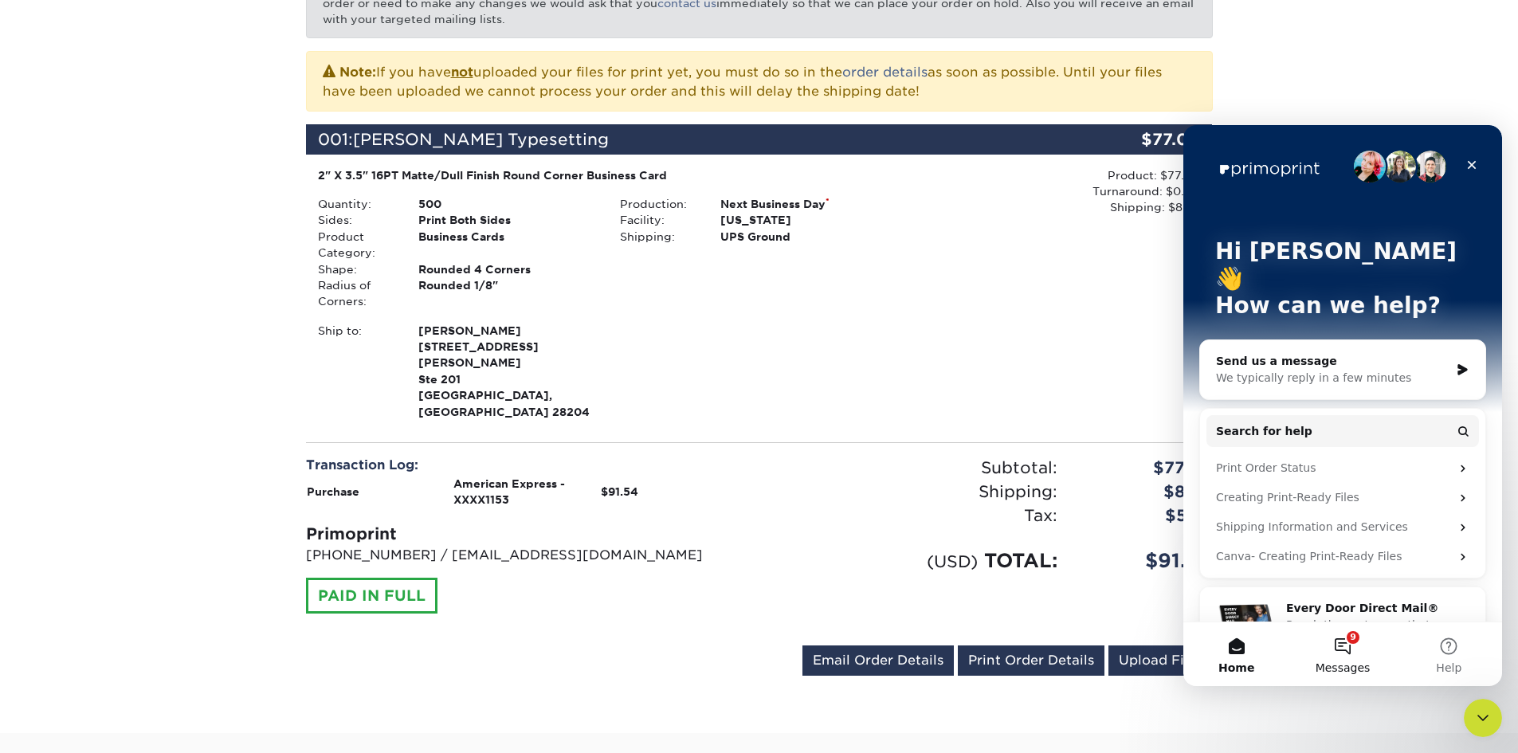
click at [1349, 648] on button "9 Messages" at bounding box center [1343, 654] width 106 height 64
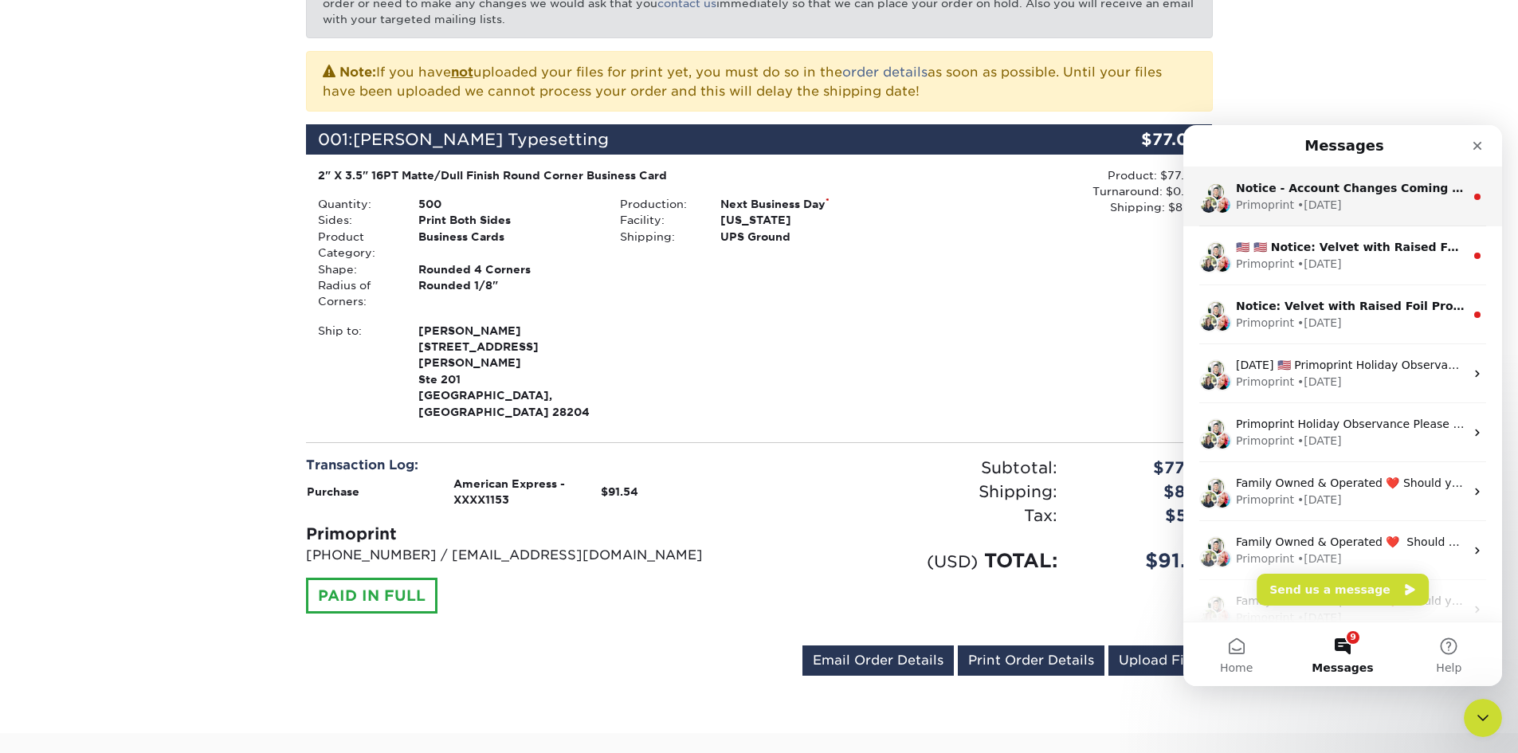
click at [1316, 207] on div "• [DATE]" at bounding box center [1320, 205] width 45 height 17
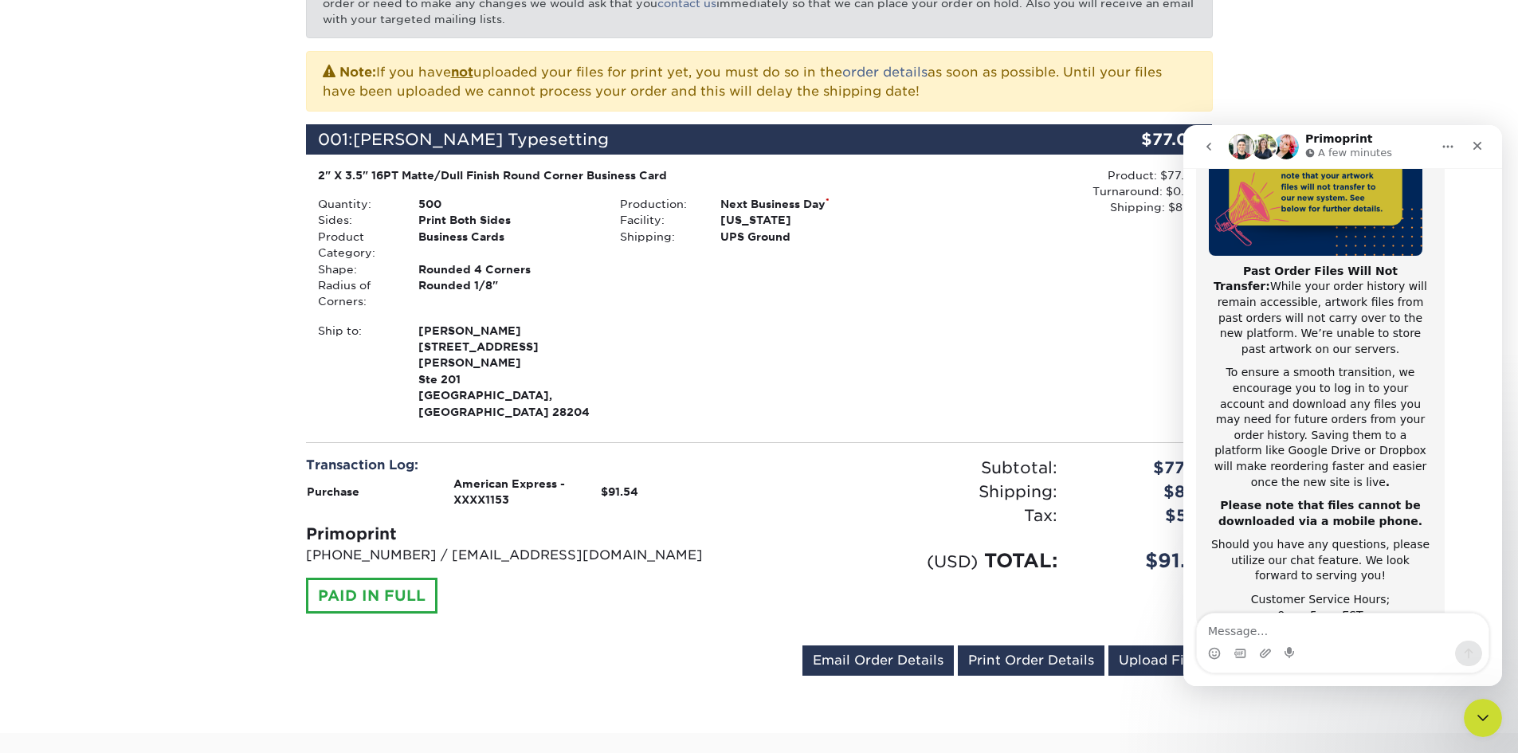
scroll to position [253, 0]
